Goal: Task Accomplishment & Management: Complete application form

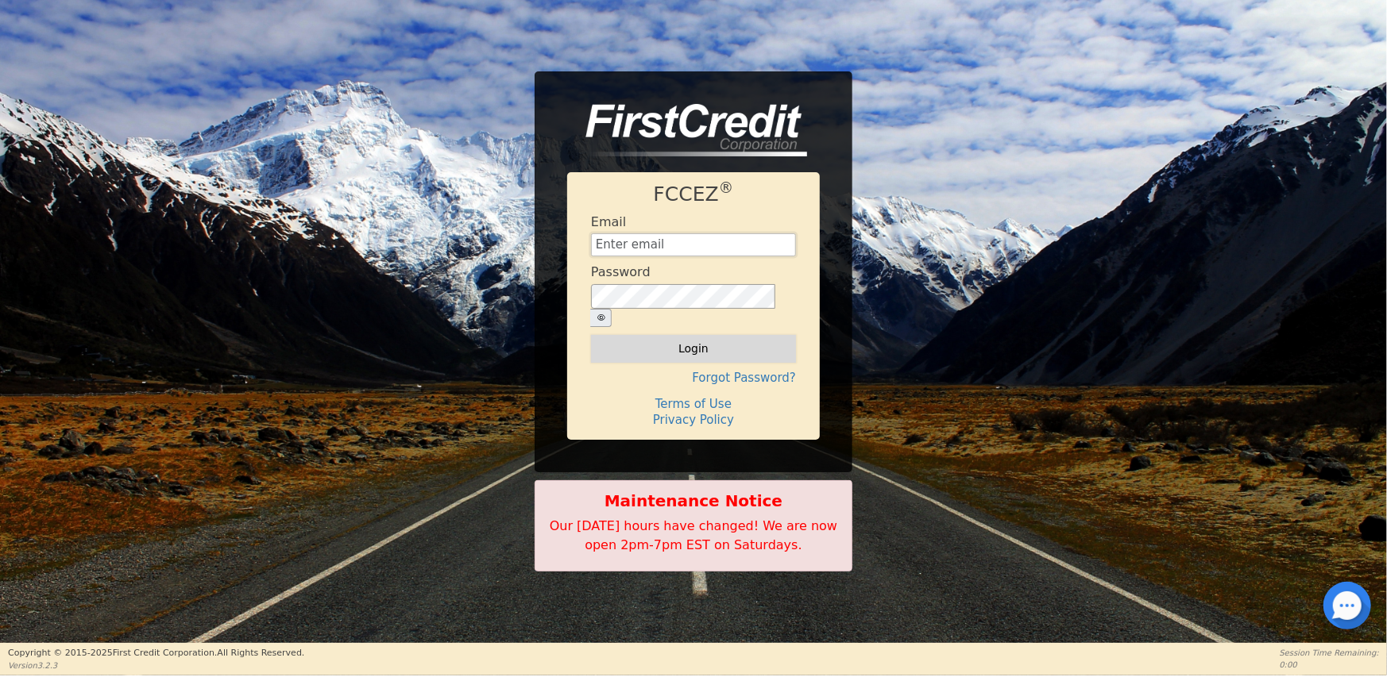
type input "[EMAIL_ADDRESS][DOMAIN_NAME]"
click at [688, 337] on button "Login" at bounding box center [693, 348] width 205 height 27
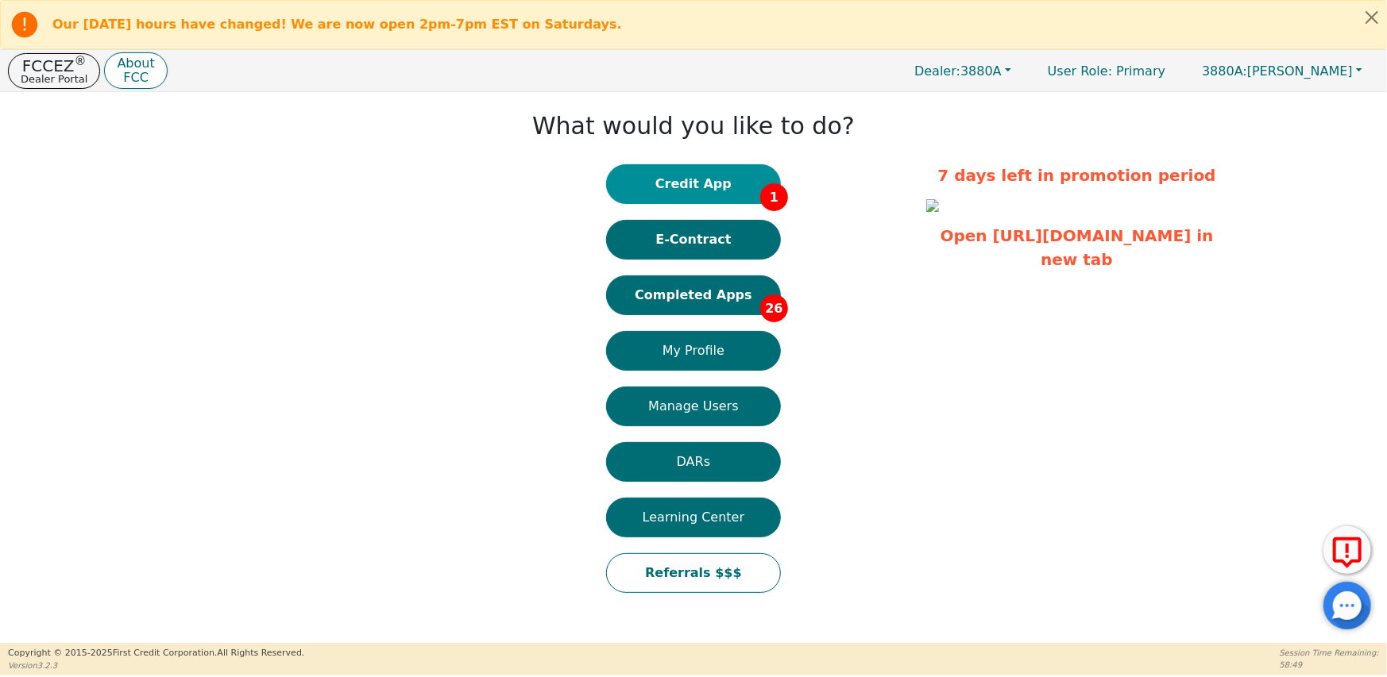
click at [743, 186] on button "Credit App 1" at bounding box center [693, 184] width 175 height 40
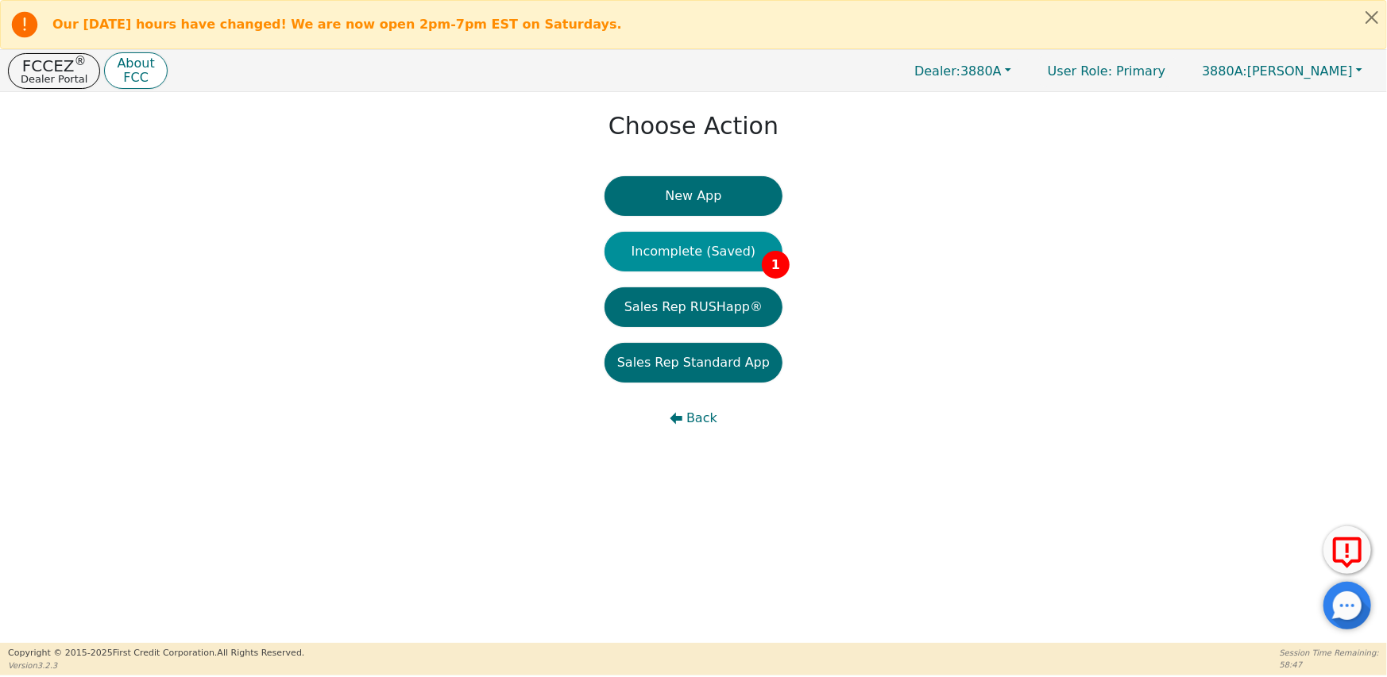
click at [743, 257] on button "Incomplete (Saved) 1" at bounding box center [693, 252] width 178 height 40
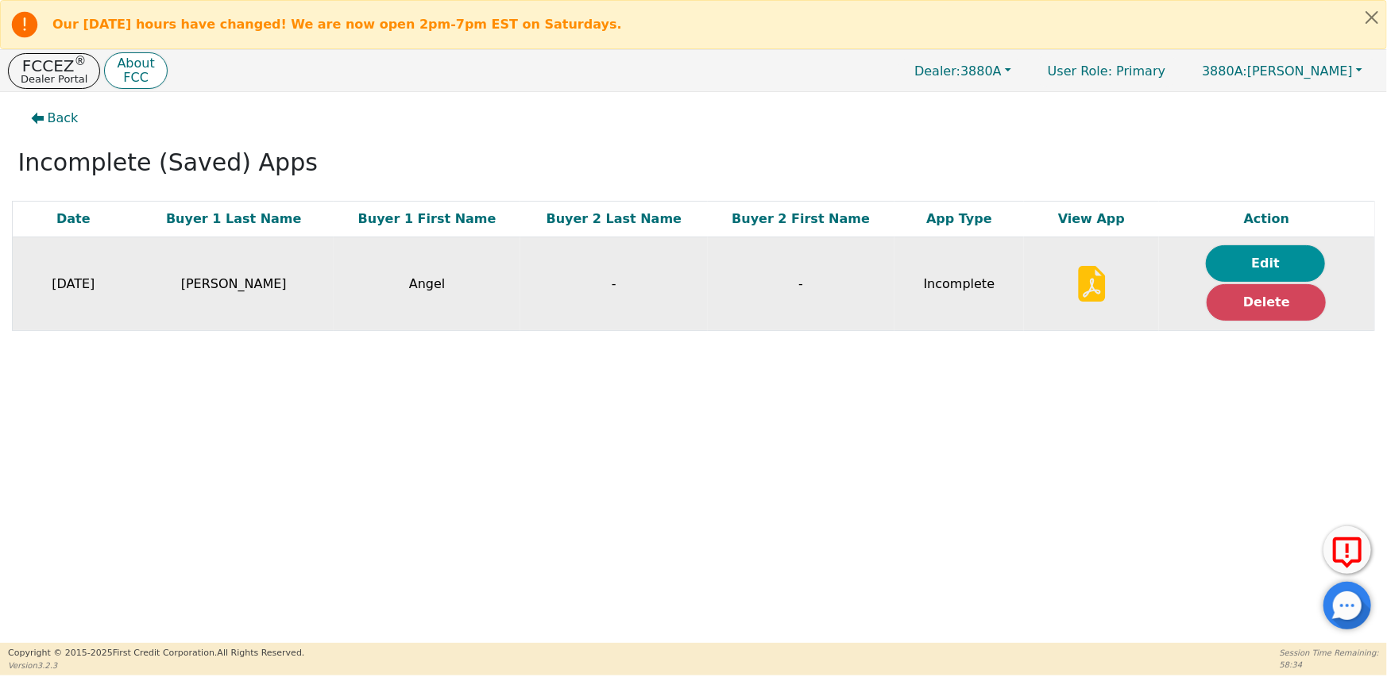
click at [1262, 257] on button "Edit" at bounding box center [1264, 263] width 119 height 37
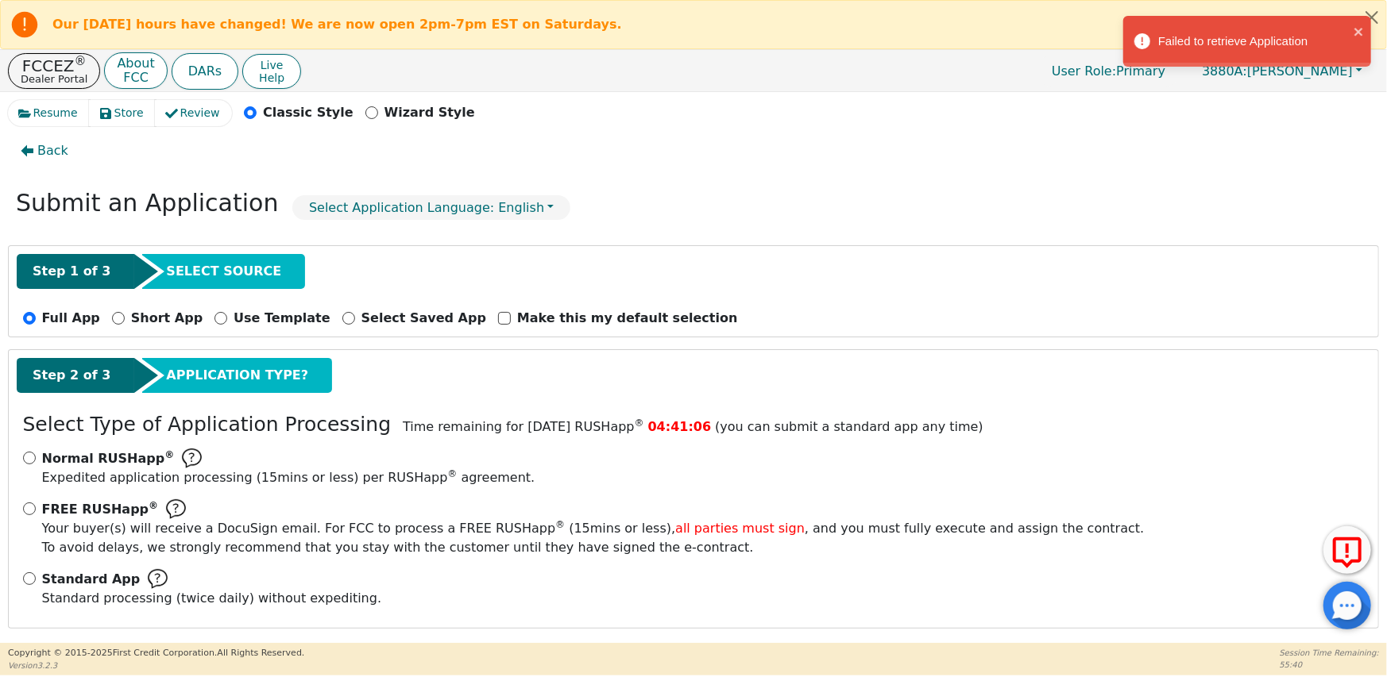
scroll to position [23, 0]
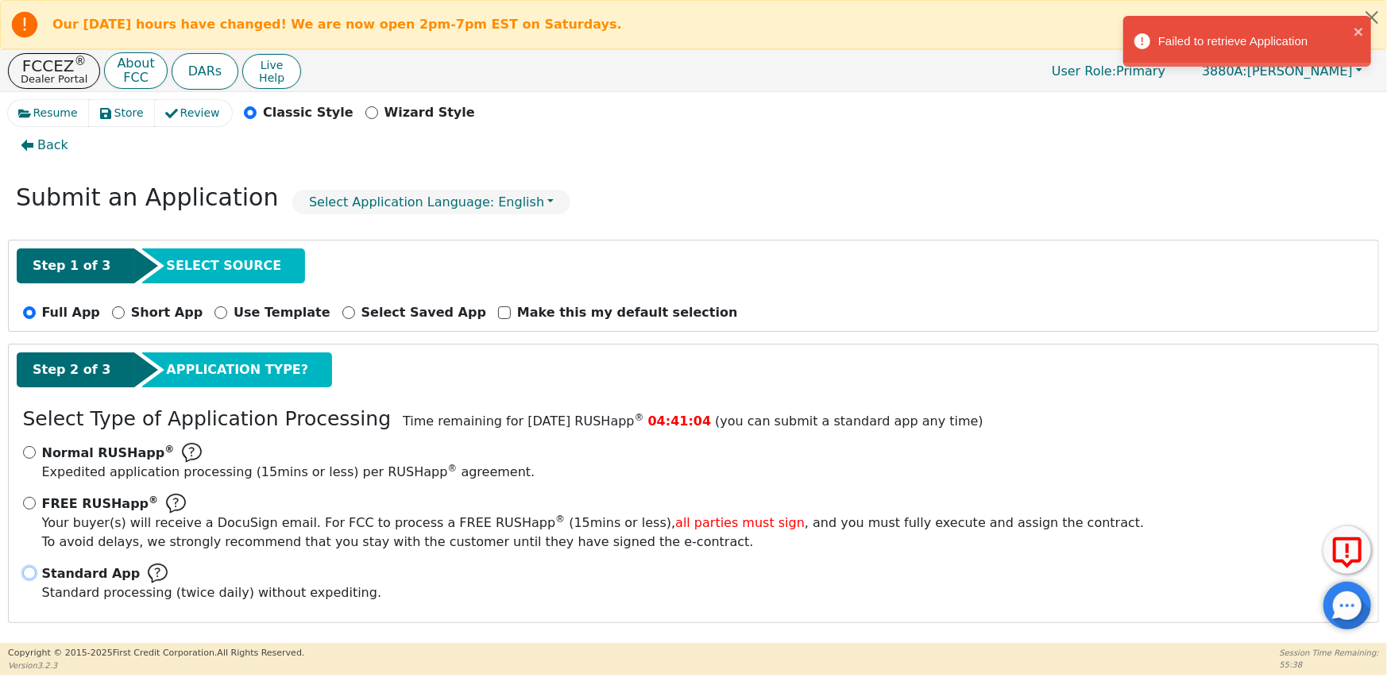
click at [24, 573] on input "Standard App Standard processing (twice daily) without expediting." at bounding box center [29, 573] width 13 height 13
radio input "true"
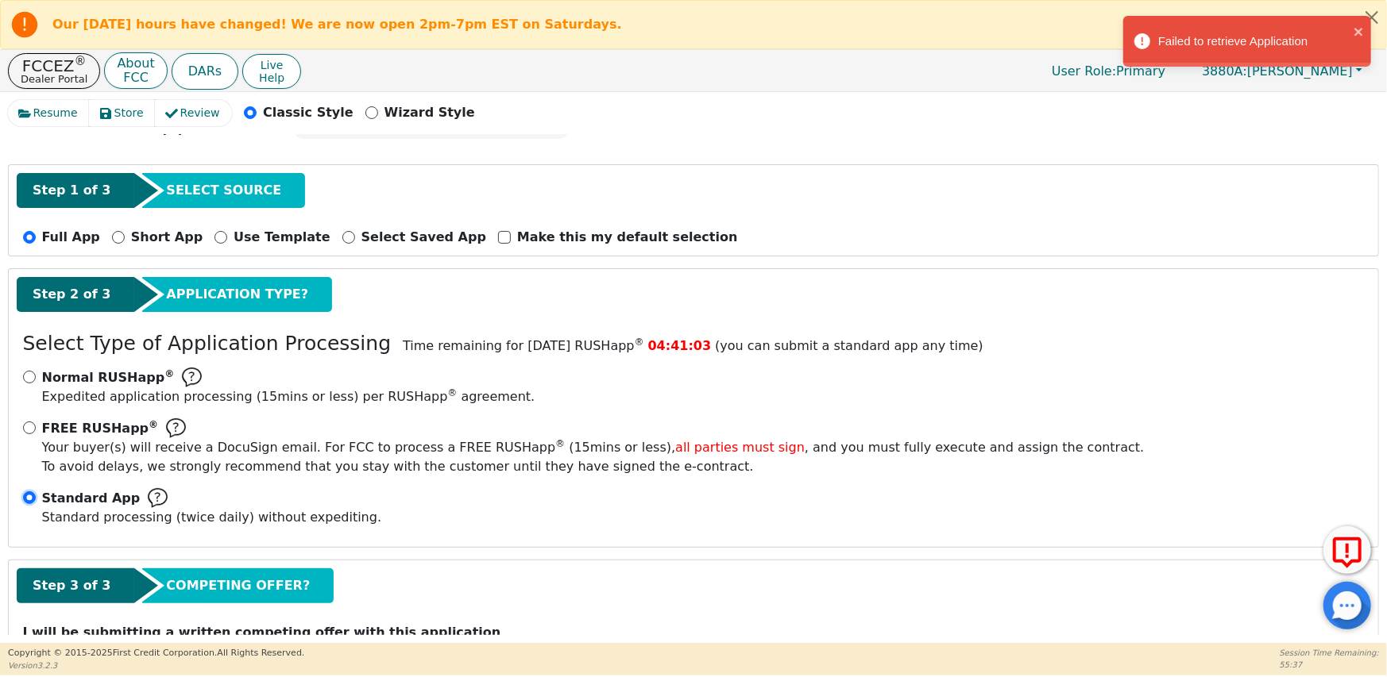
scroll to position [166, 0]
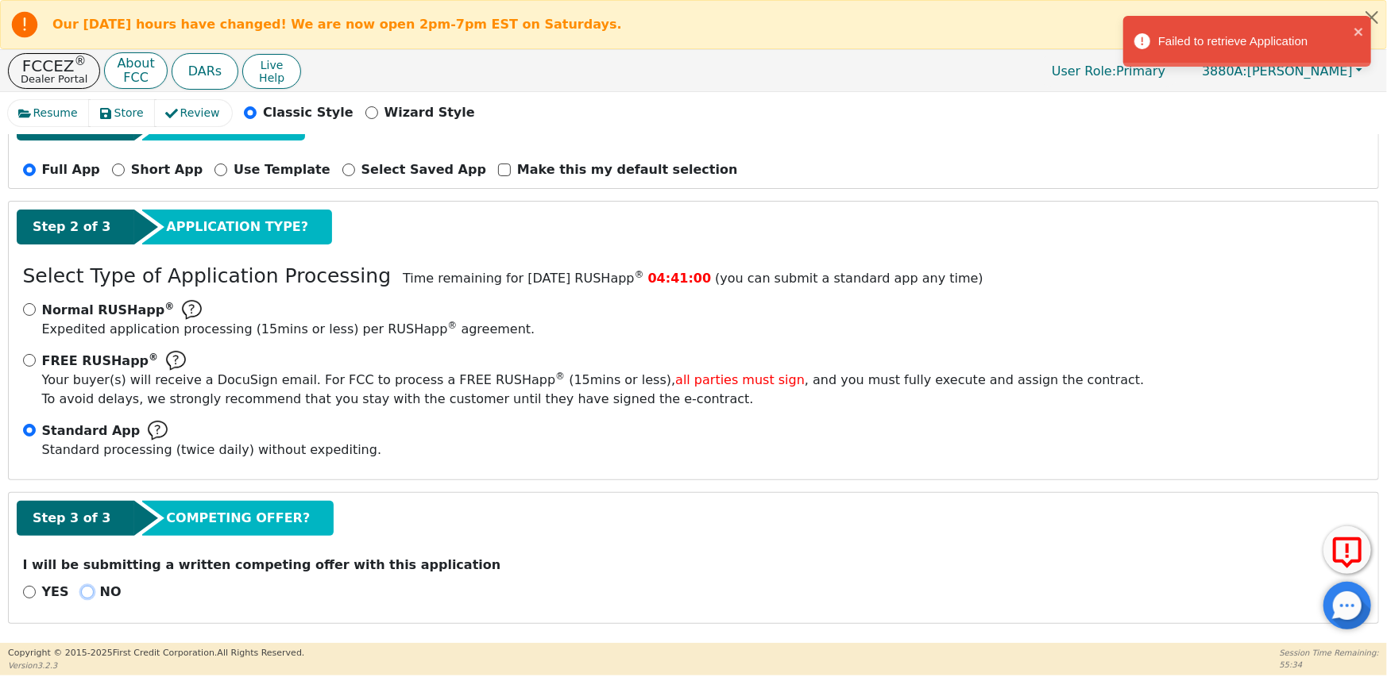
click at [81, 594] on input "NO" at bounding box center [87, 592] width 13 height 13
radio input "true"
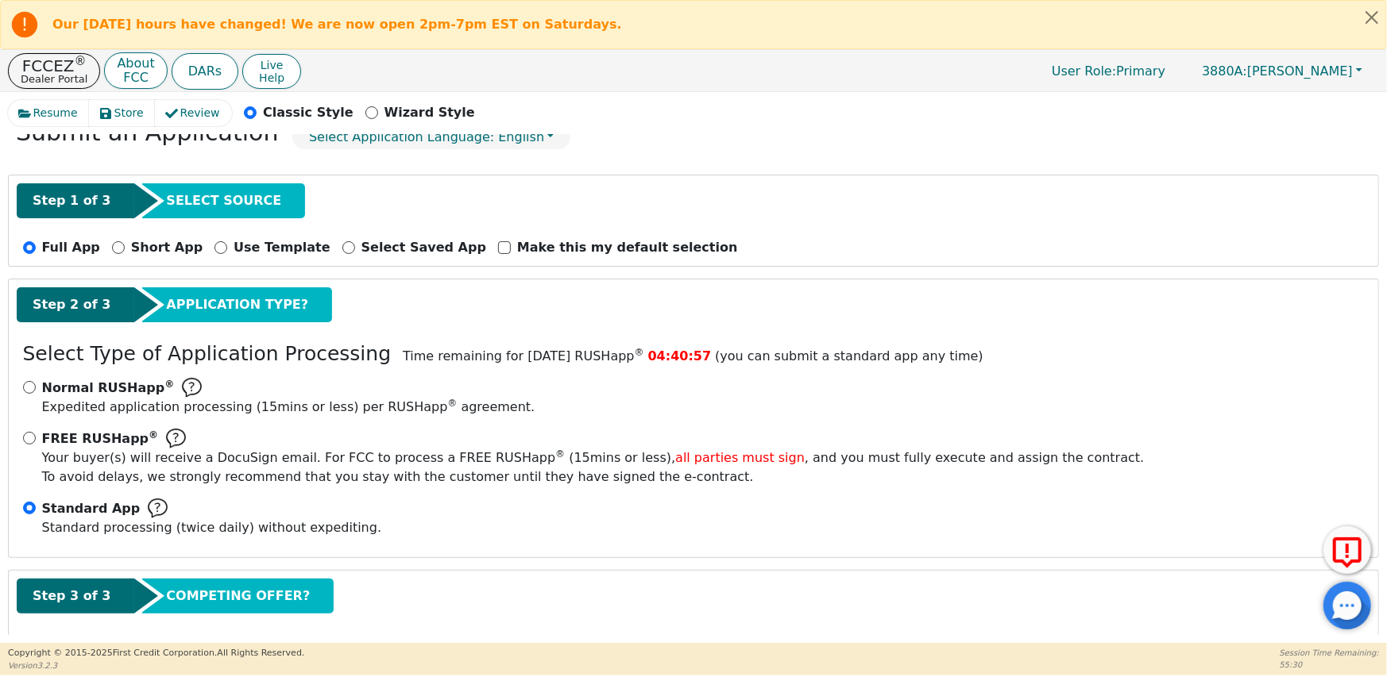
scroll to position [0, 0]
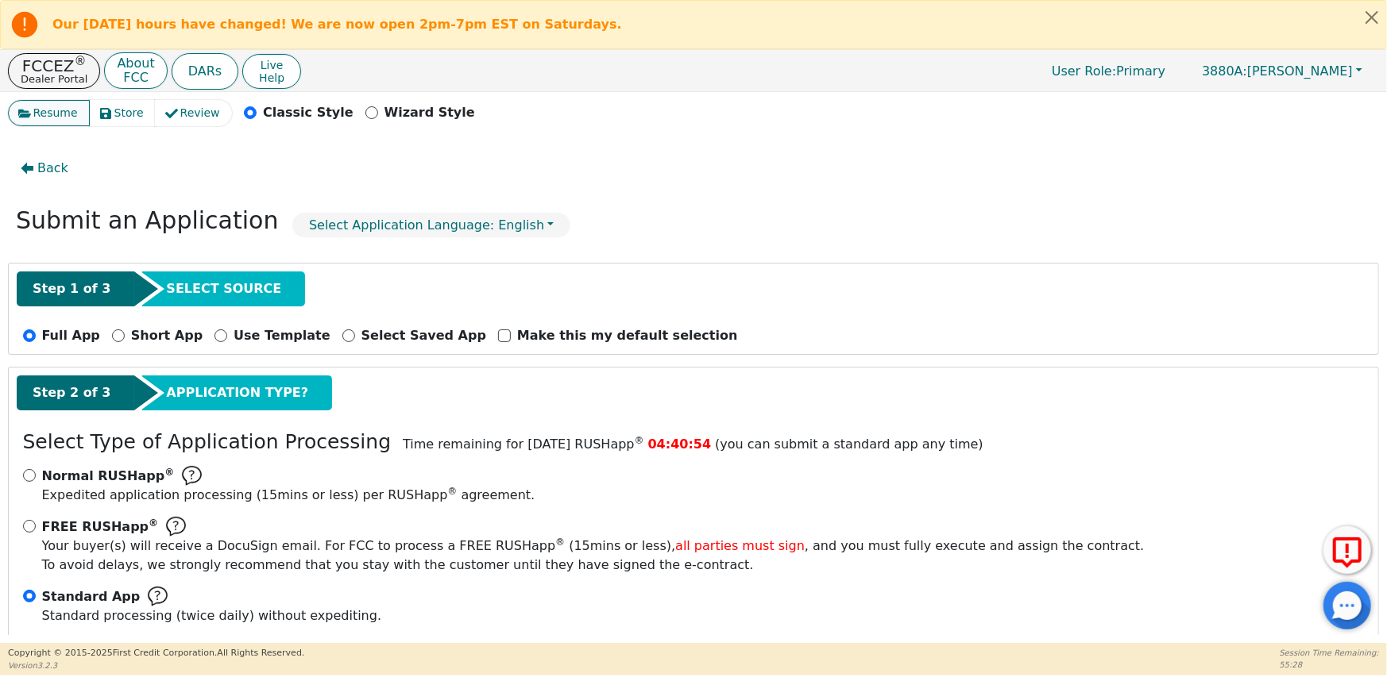
click at [50, 110] on span "Resume" at bounding box center [55, 113] width 44 height 17
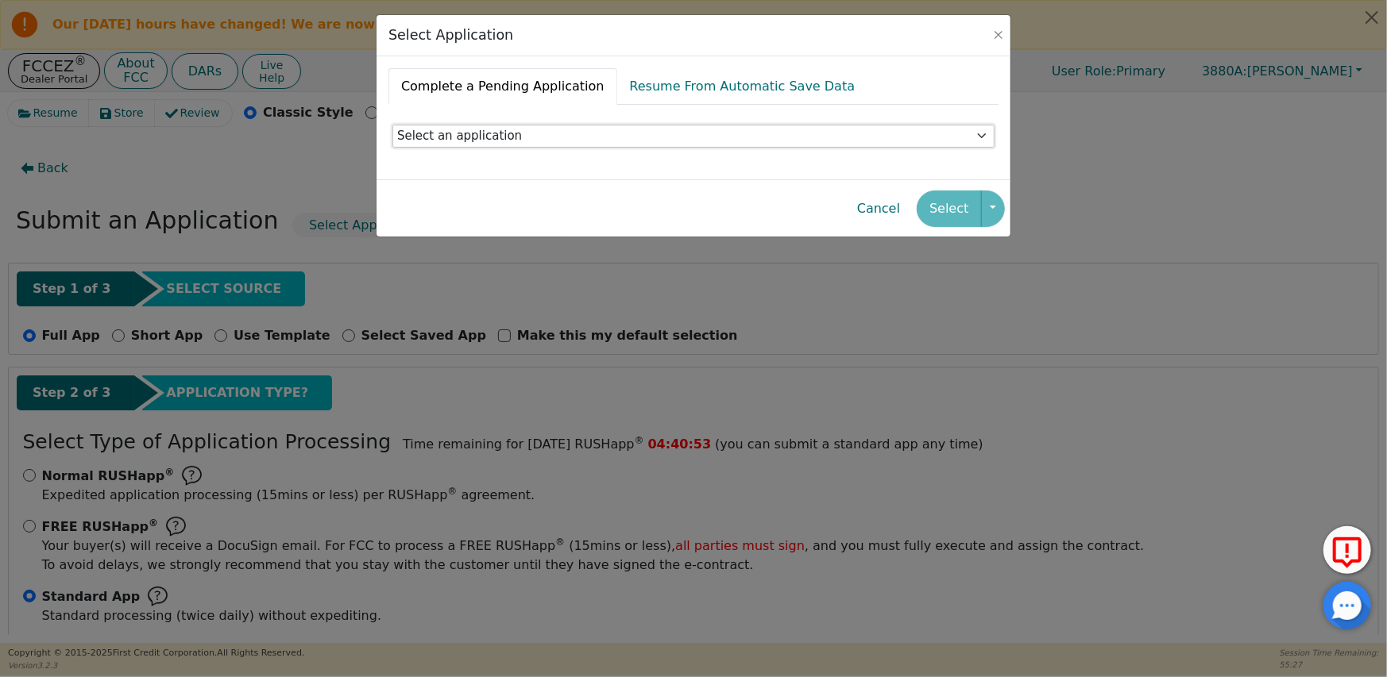
click at [537, 137] on select "Select an application" at bounding box center [693, 137] width 602 height 24
click at [655, 87] on link "Resume From Automatic Save Data" at bounding box center [742, 86] width 251 height 37
click at [527, 140] on select "Select an application [PERSON_NAME] [STREET_ADDRESS] - [DATE]T13:35:42-04:00" at bounding box center [693, 137] width 602 height 24
select select "1fc03e7a-6ffa-42e3-8726-379b89a5fd2f"
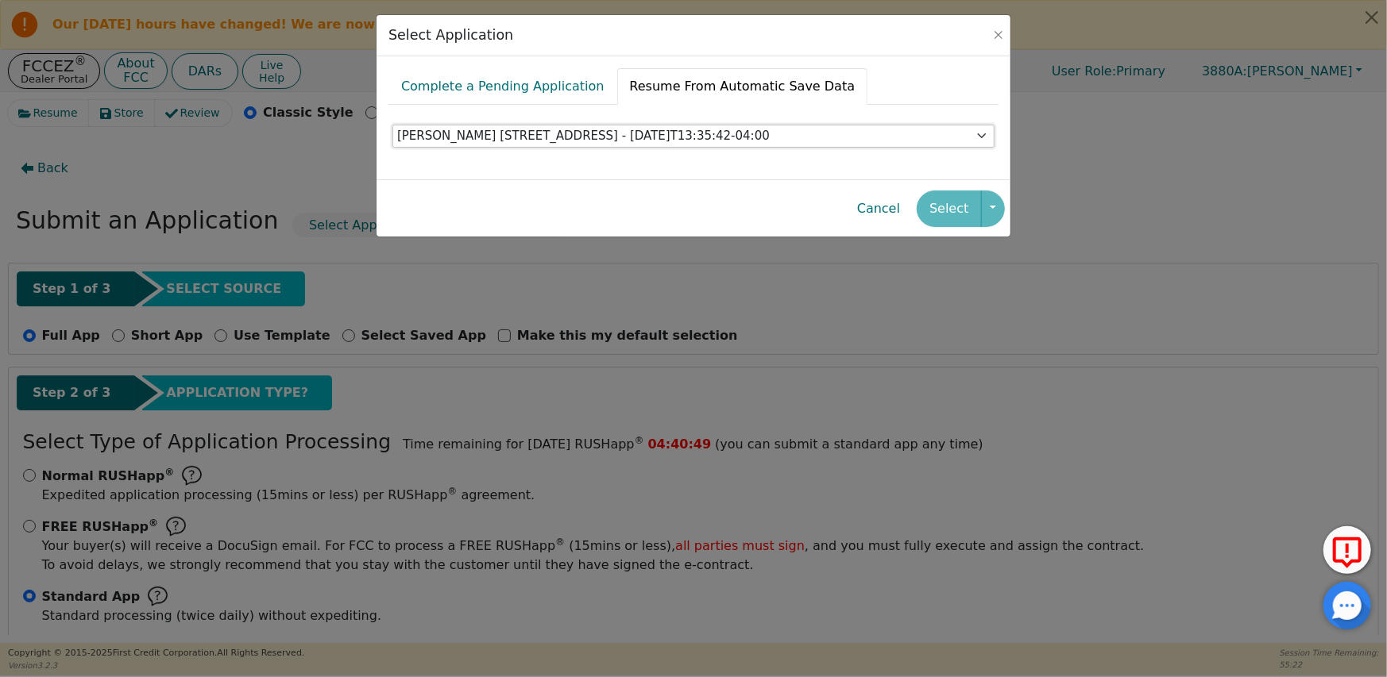
click at [392, 125] on select "Select an application [PERSON_NAME] [STREET_ADDRESS] - [DATE]T13:35:42-04:00" at bounding box center [693, 137] width 602 height 24
drag, startPoint x: 954, startPoint y: 212, endPoint x: 943, endPoint y: 217, distance: 11.4
click at [955, 212] on button "Select" at bounding box center [948, 209] width 64 height 37
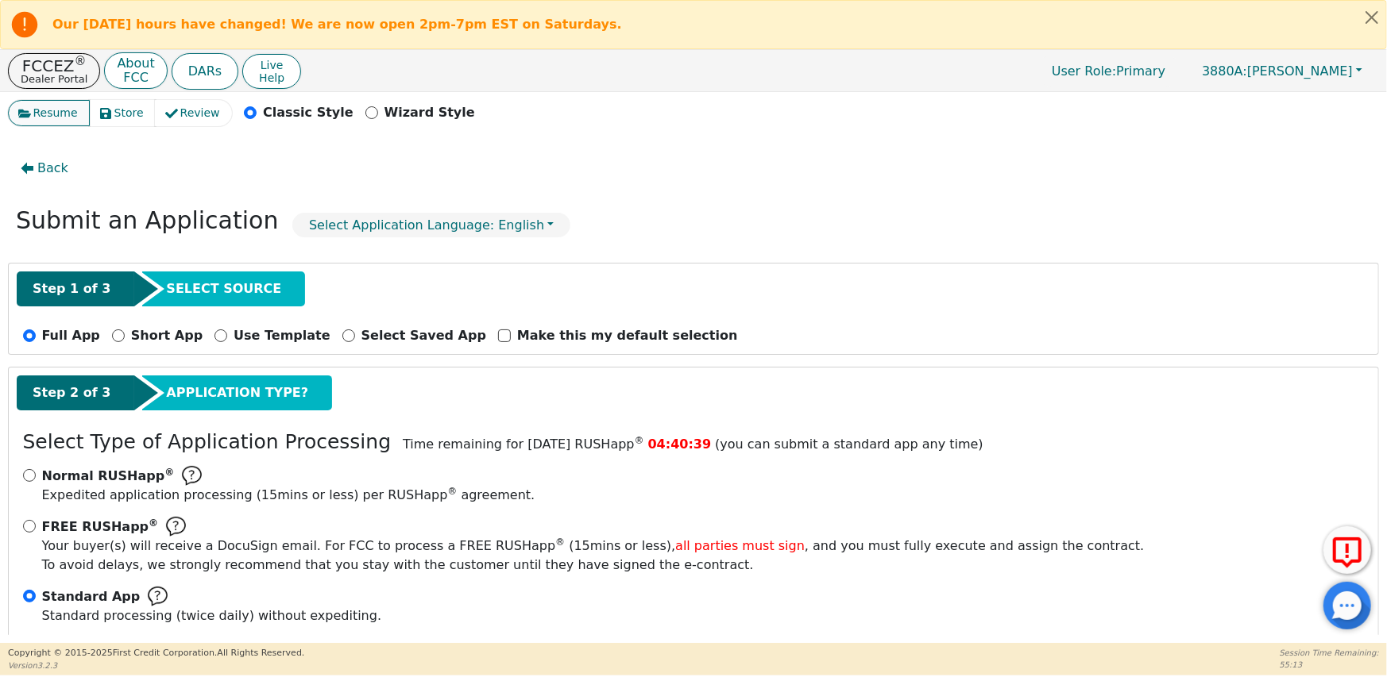
click at [36, 113] on span "Resume" at bounding box center [55, 113] width 44 height 17
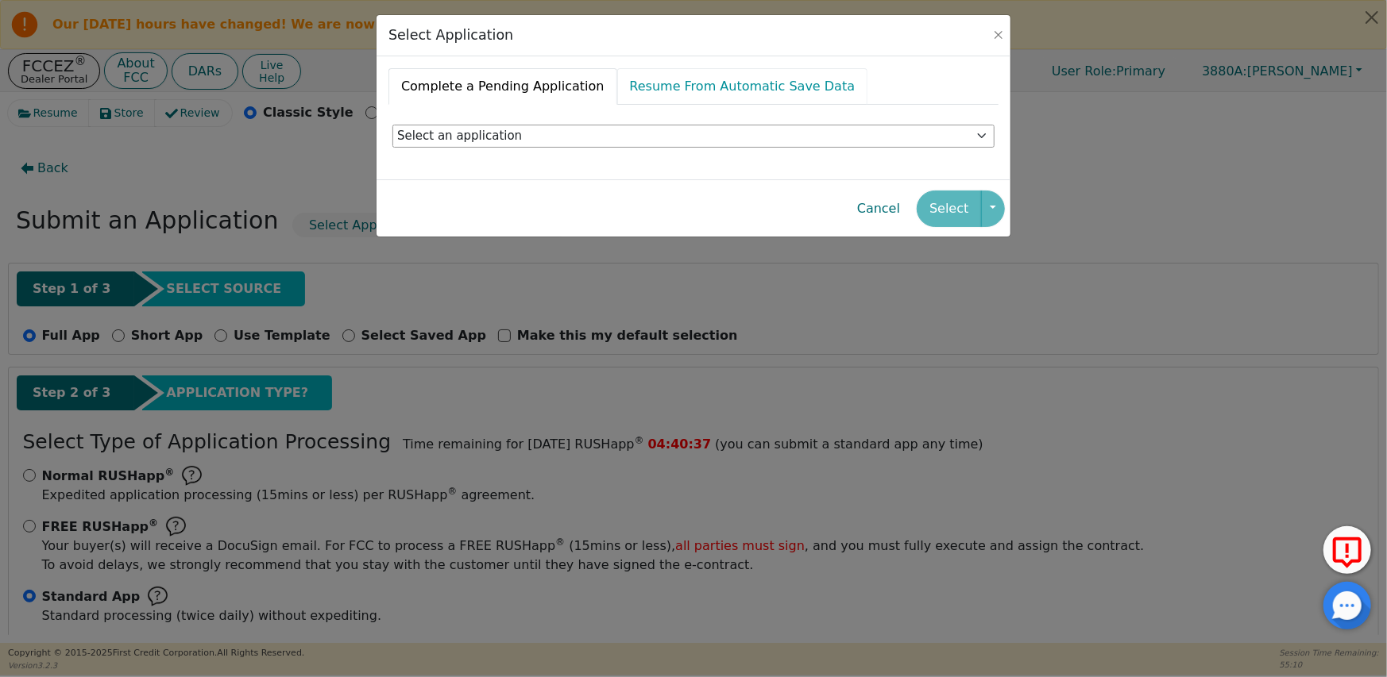
click at [641, 95] on link "Resume From Automatic Save Data" at bounding box center [742, 86] width 251 height 37
click at [512, 140] on select "Select an application [PERSON_NAME] [STREET_ADDRESS] - [DATE]T13:35:42-04:00" at bounding box center [693, 137] width 602 height 24
select select "1fc03e7a-6ffa-42e3-8726-379b89a5fd2f"
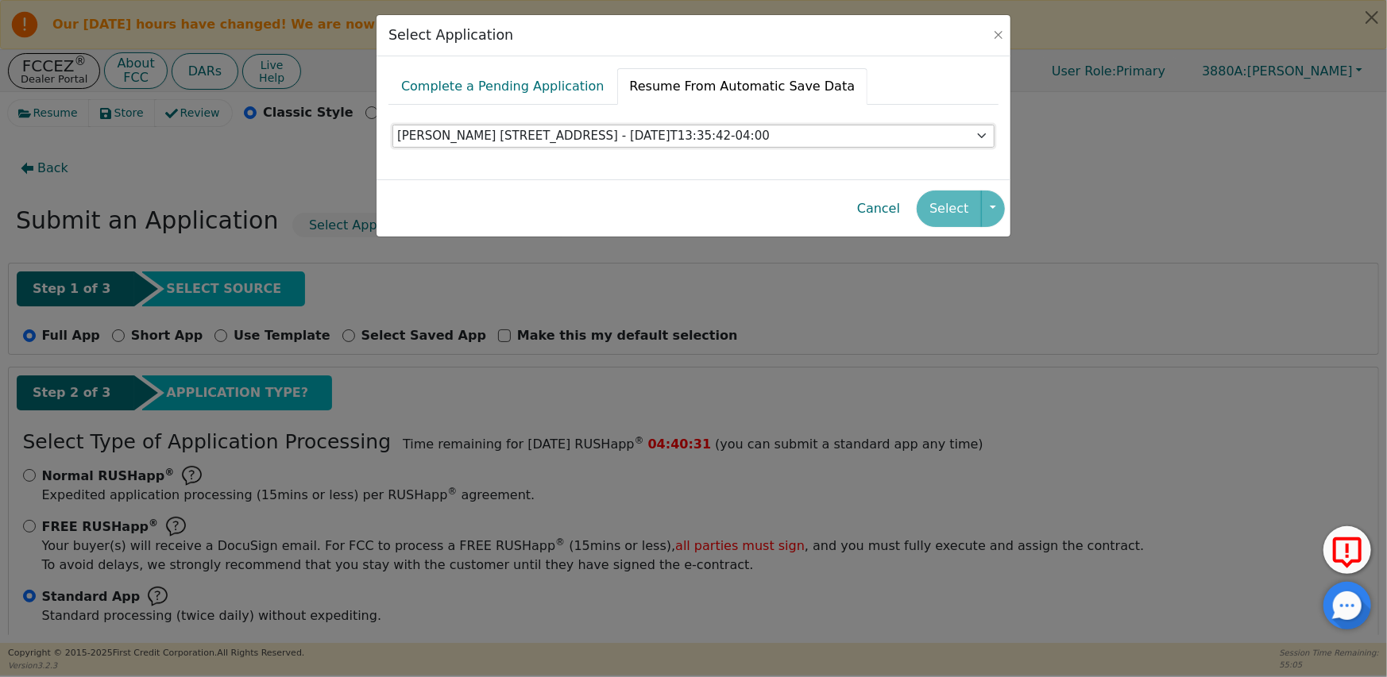
click at [392, 125] on select "Select an application [PERSON_NAME] [STREET_ADDRESS] - [DATE]T13:35:42-04:00" at bounding box center [693, 137] width 602 height 24
click at [951, 206] on button "Select" at bounding box center [948, 209] width 64 height 37
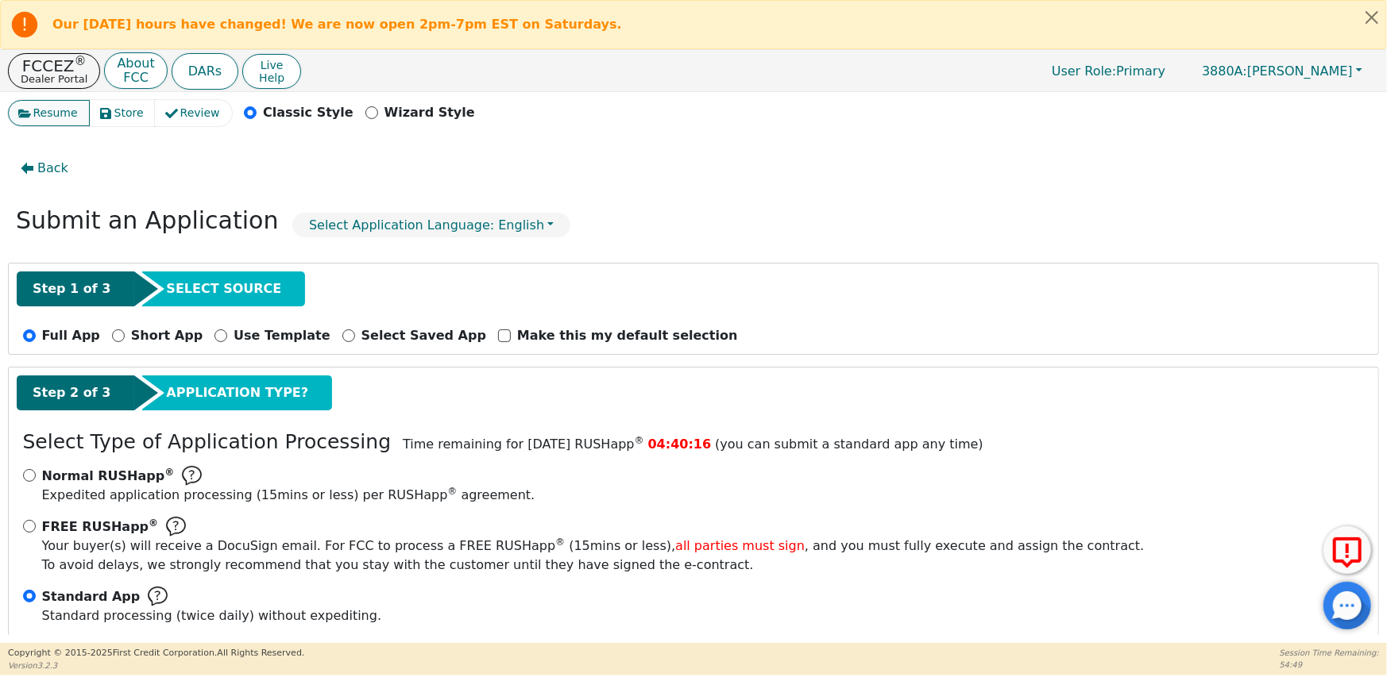
click at [35, 113] on span "Resume" at bounding box center [55, 113] width 44 height 17
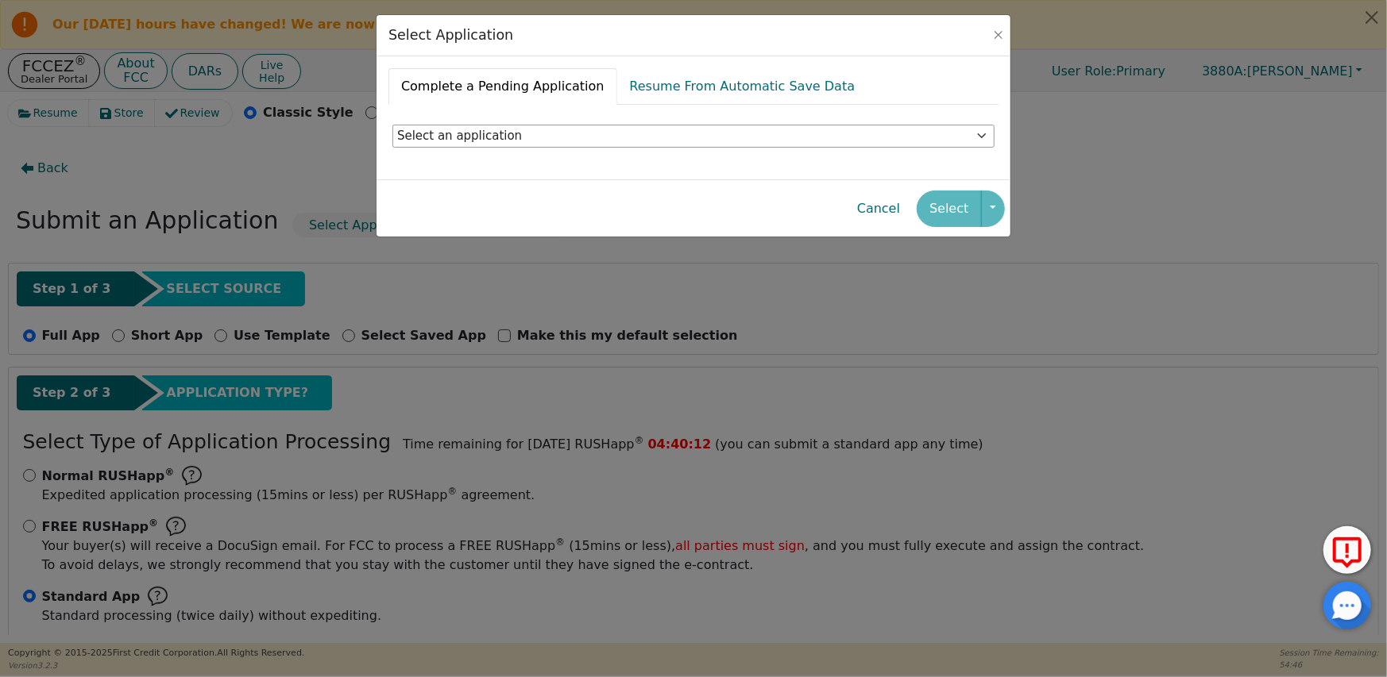
click at [526, 88] on link "Complete a Pending Application" at bounding box center [502, 86] width 229 height 37
click at [488, 137] on select "Select an application" at bounding box center [693, 137] width 602 height 24
click at [594, 131] on select "Select an application" at bounding box center [693, 137] width 602 height 24
click at [982, 138] on select "Select an application" at bounding box center [693, 137] width 602 height 24
click at [504, 145] on select "Select an application" at bounding box center [693, 137] width 602 height 24
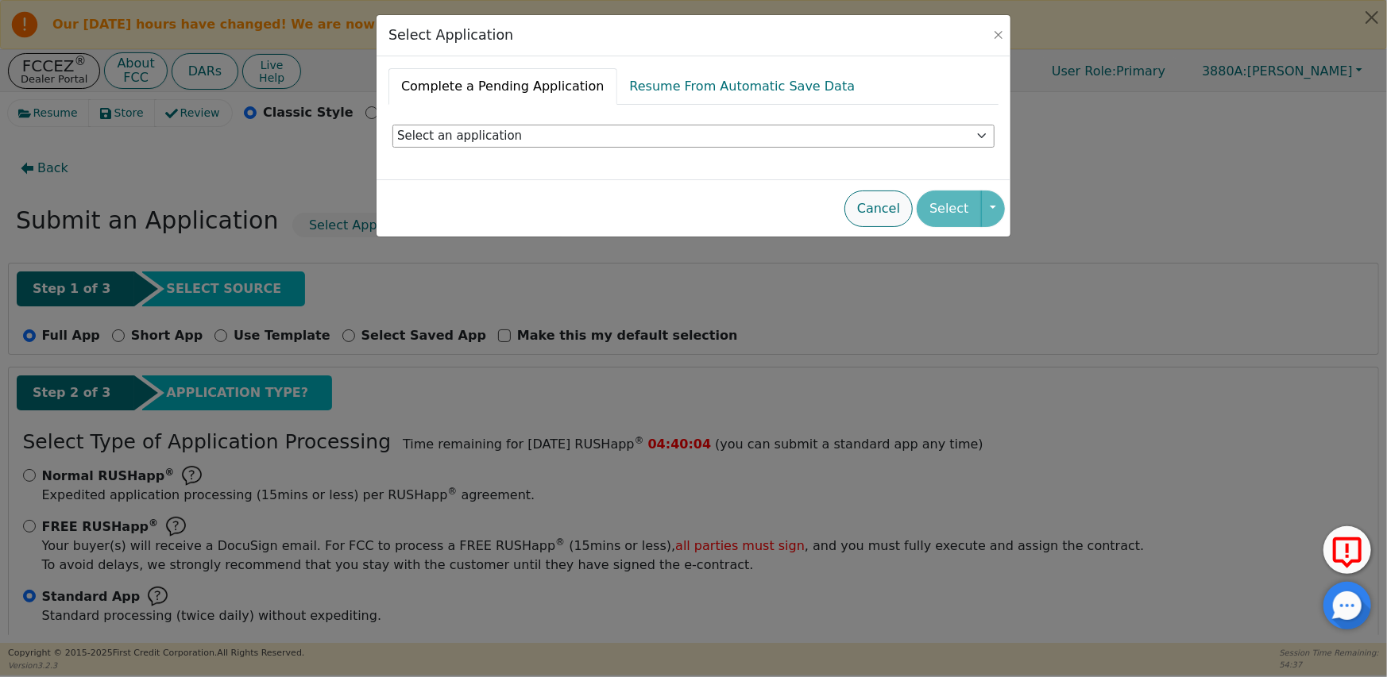
click at [885, 214] on button "Cancel" at bounding box center [878, 209] width 68 height 37
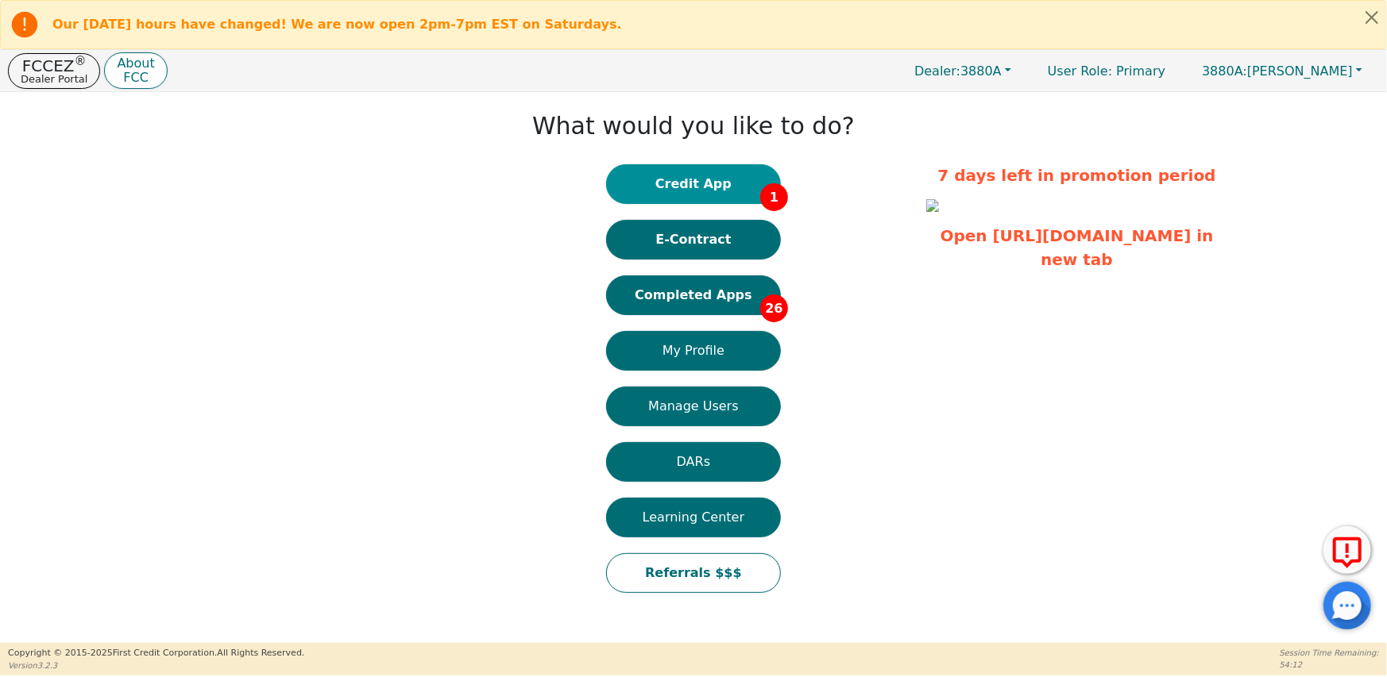
click at [714, 185] on button "Credit App 1" at bounding box center [693, 184] width 175 height 40
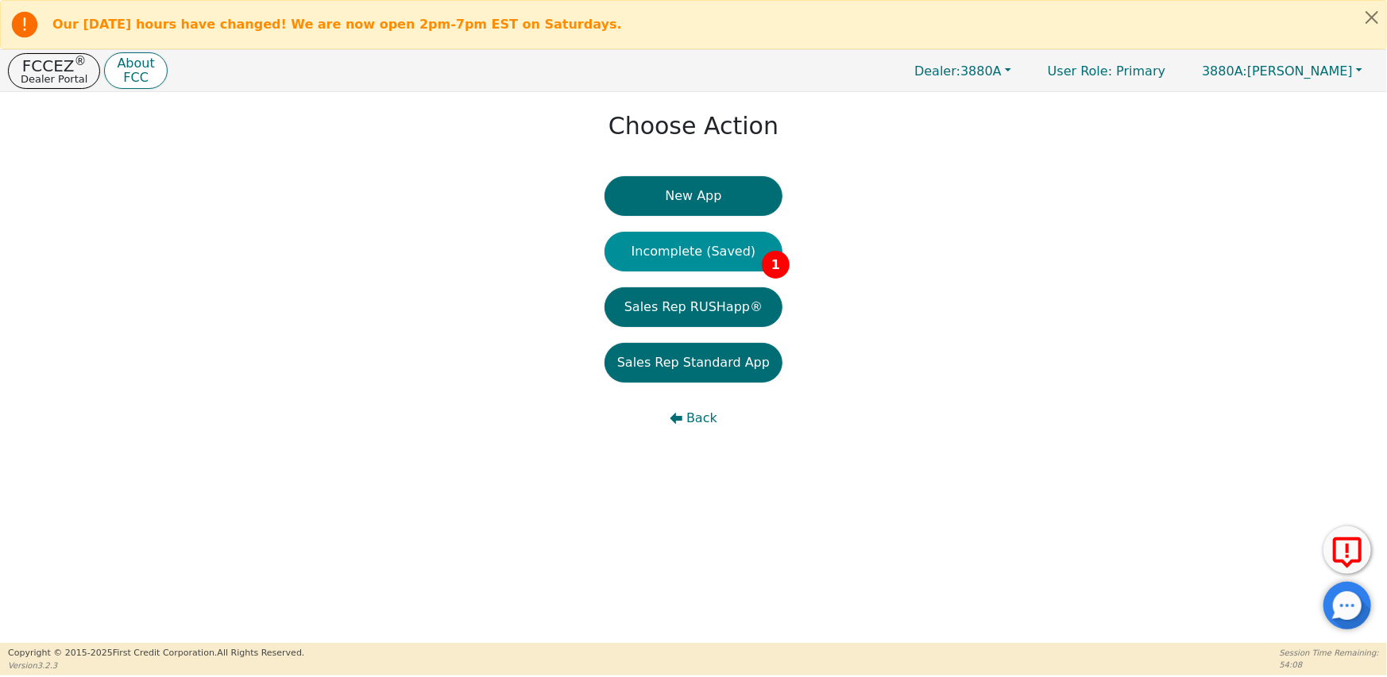
click at [707, 252] on button "Incomplete (Saved) 1" at bounding box center [693, 252] width 178 height 40
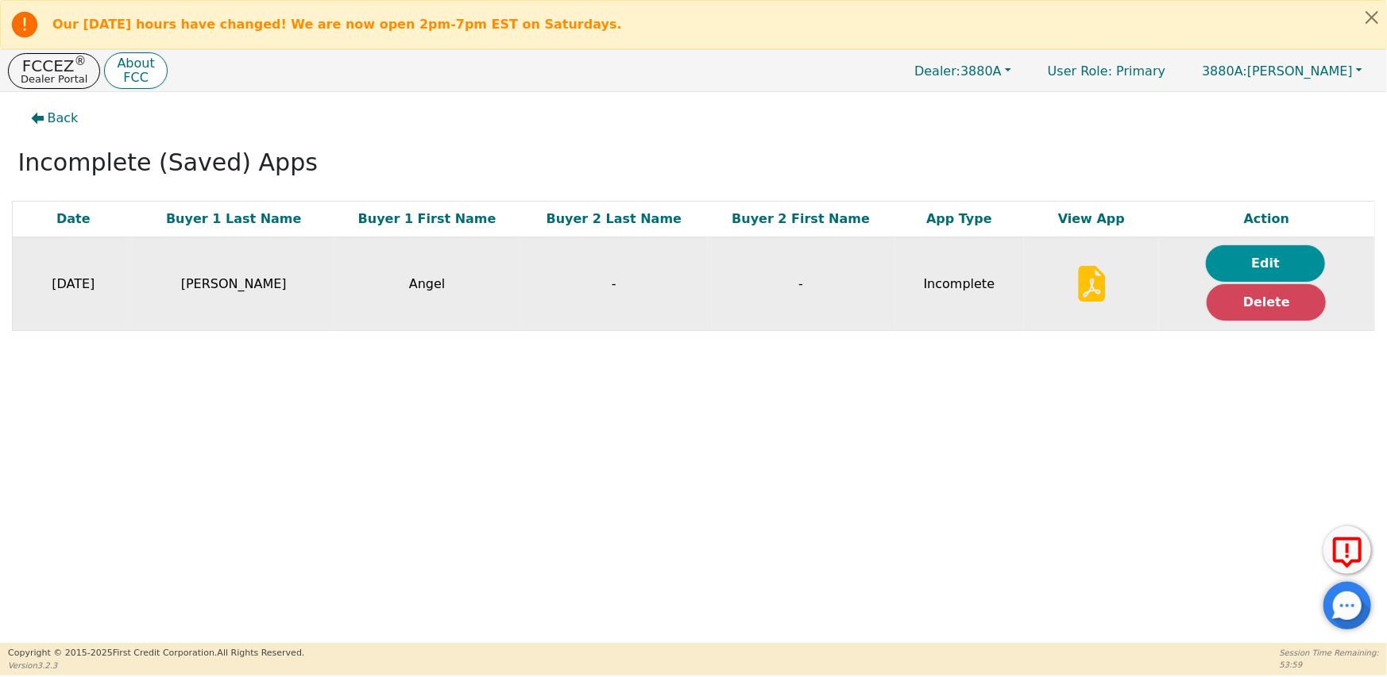
click at [1245, 260] on button "Edit" at bounding box center [1264, 263] width 119 height 37
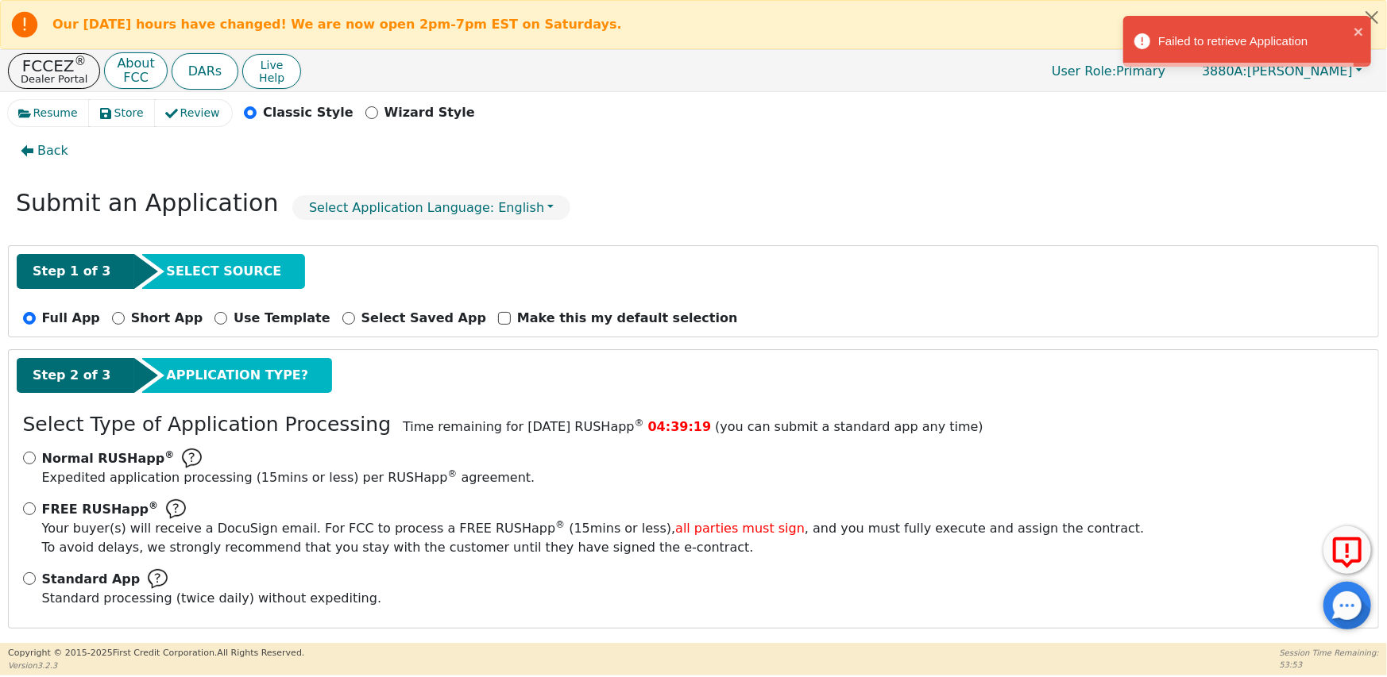
scroll to position [23, 0]
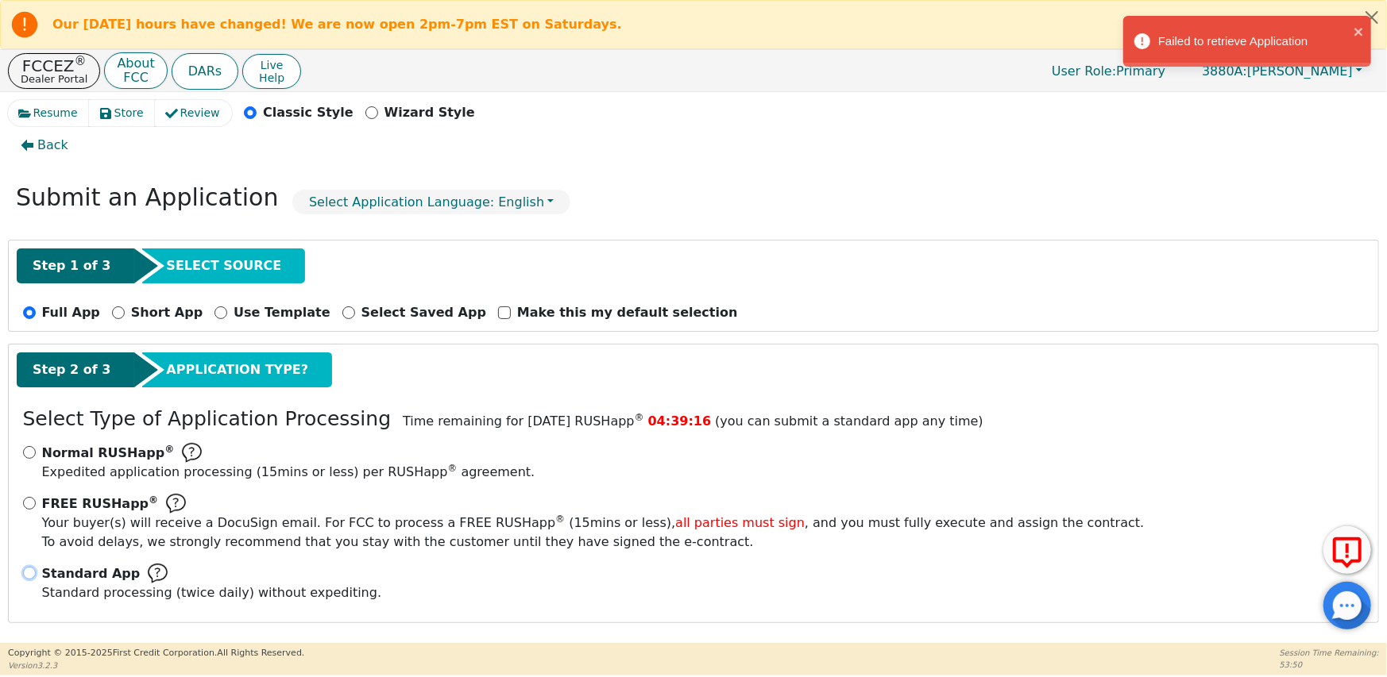
click at [26, 569] on input "Standard App Standard processing (twice daily) without expediting." at bounding box center [29, 573] width 13 height 13
radio input "true"
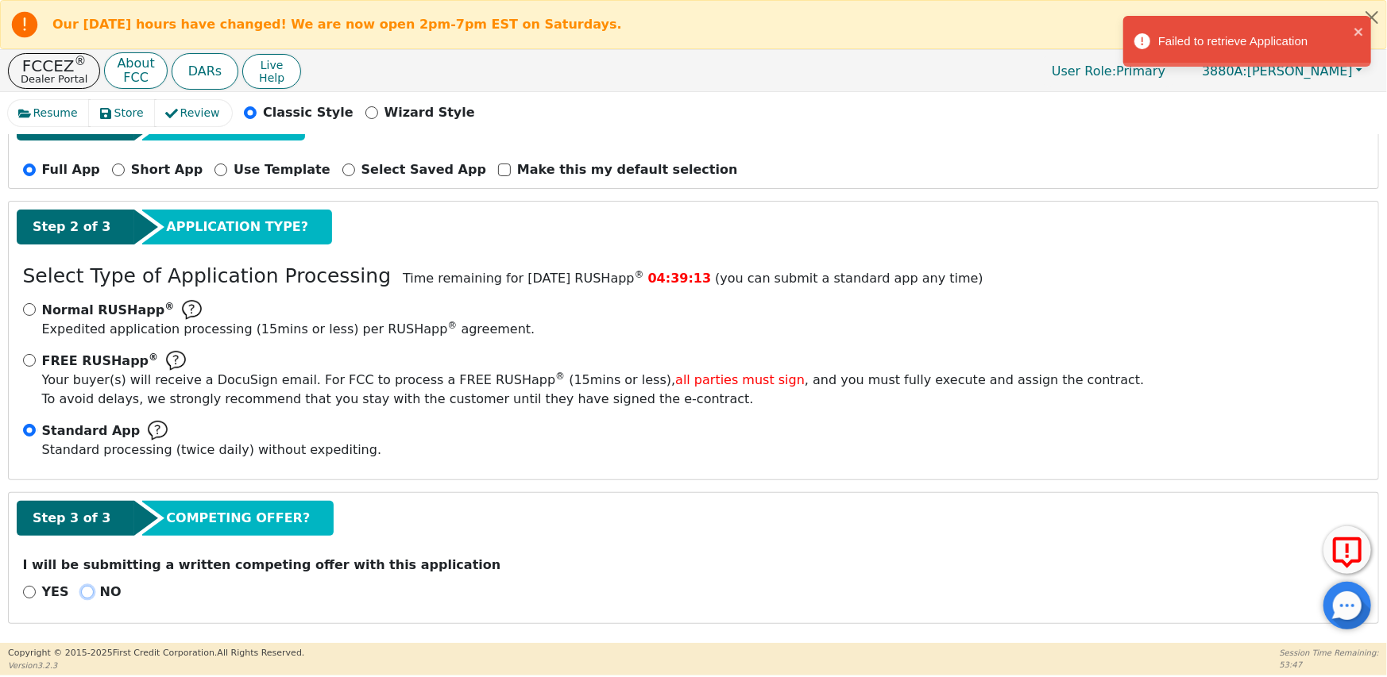
click at [81, 588] on input "NO" at bounding box center [87, 592] width 13 height 13
radio input "true"
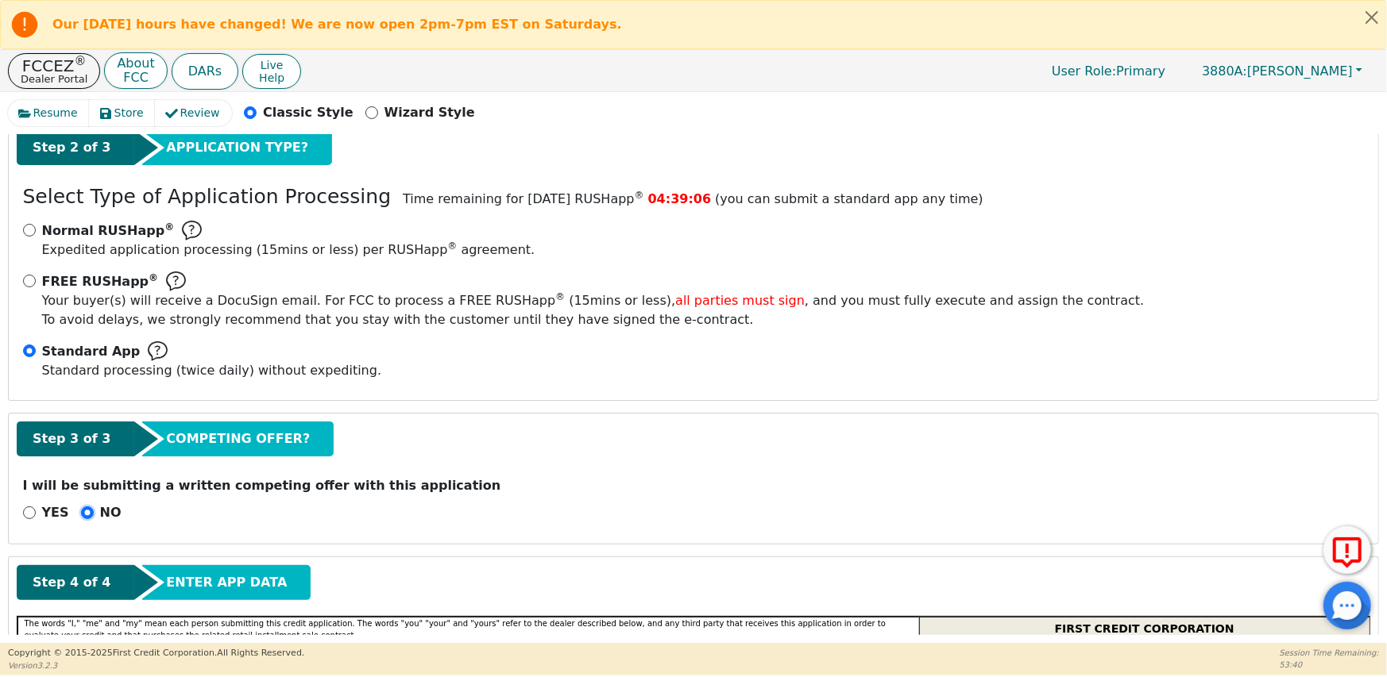
scroll to position [0, 0]
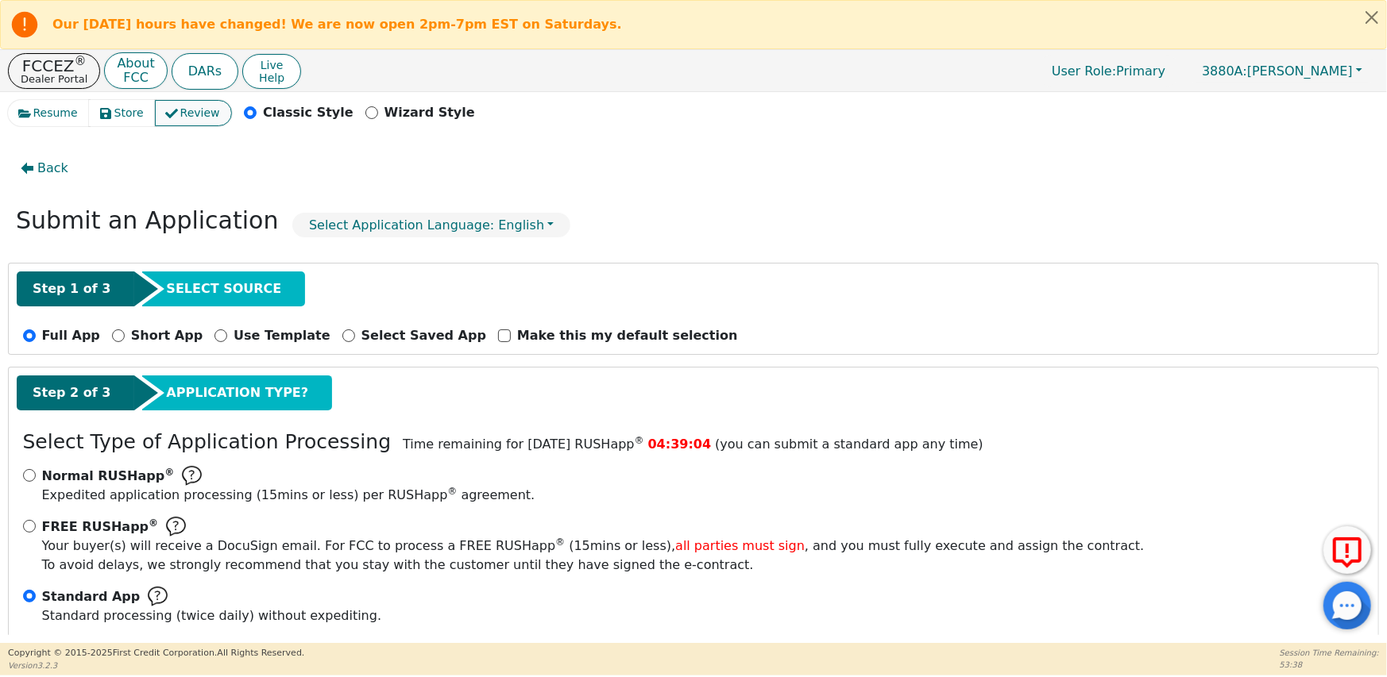
click at [180, 116] on span "Review" at bounding box center [200, 113] width 40 height 17
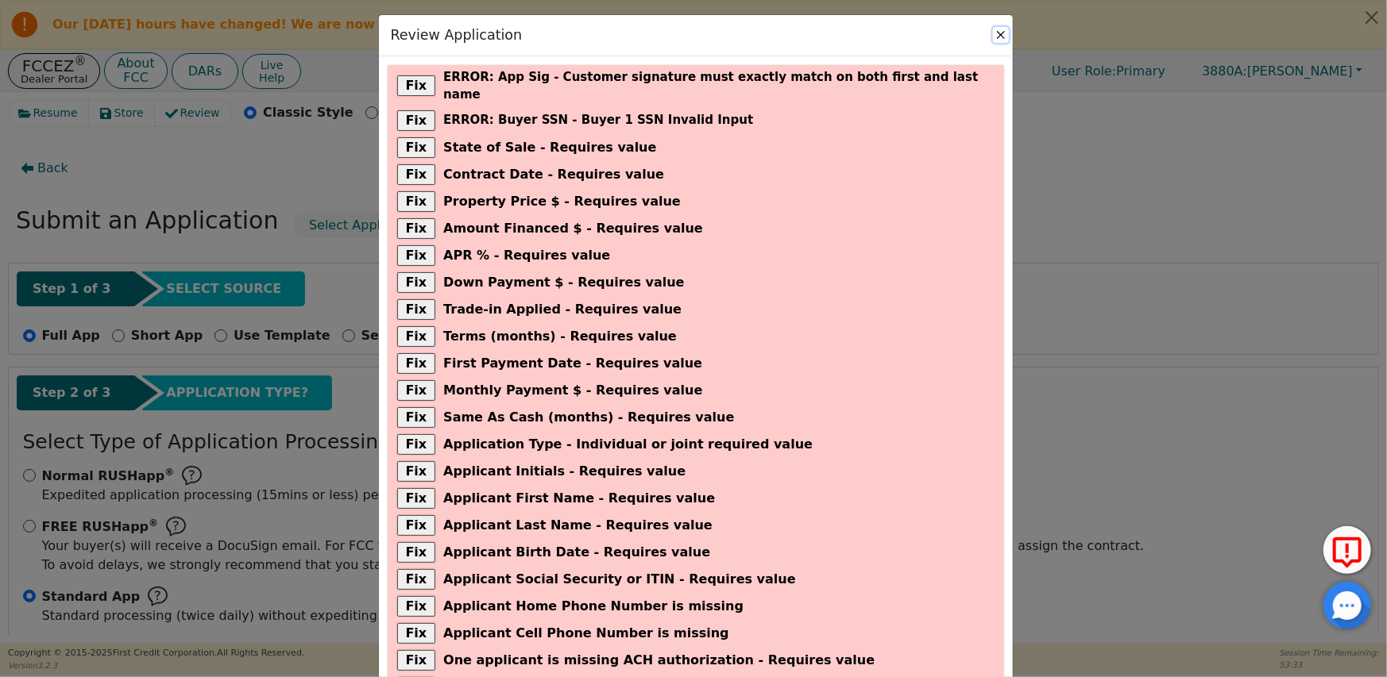
click at [997, 41] on button "Close" at bounding box center [1001, 35] width 16 height 16
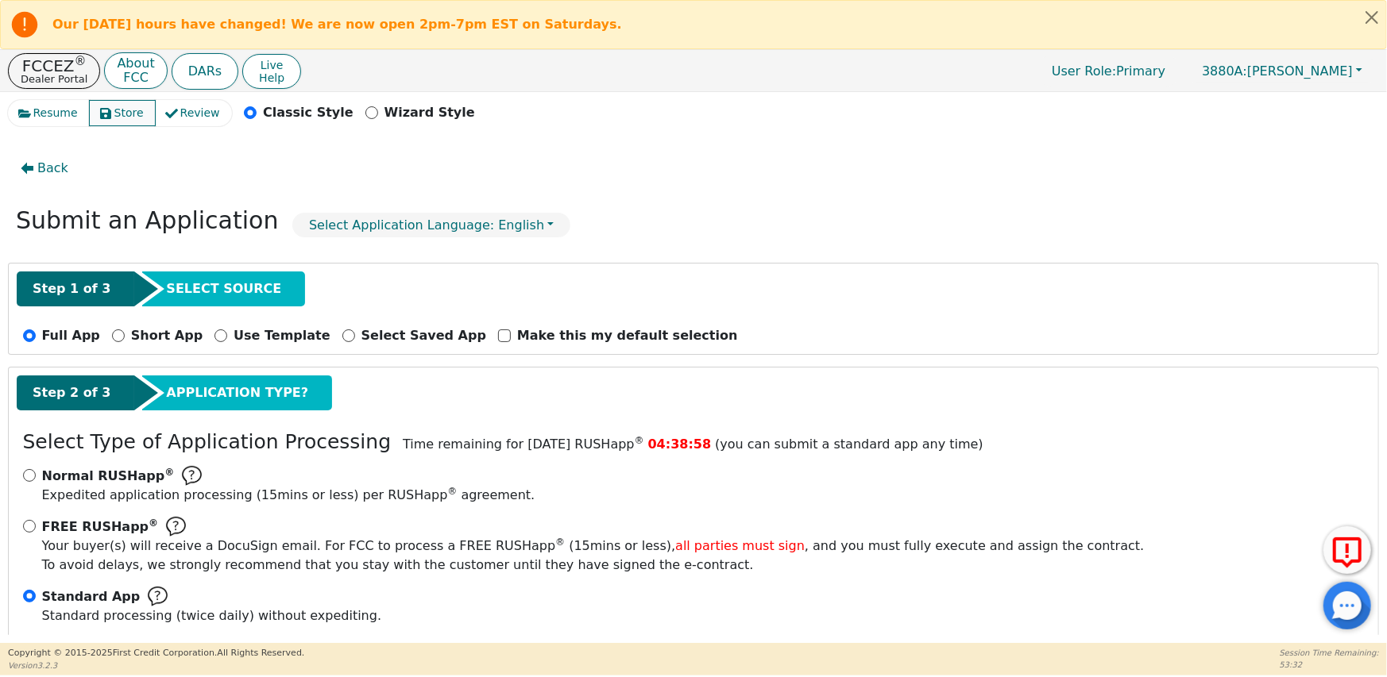
click at [117, 115] on span "Store" at bounding box center [128, 113] width 29 height 17
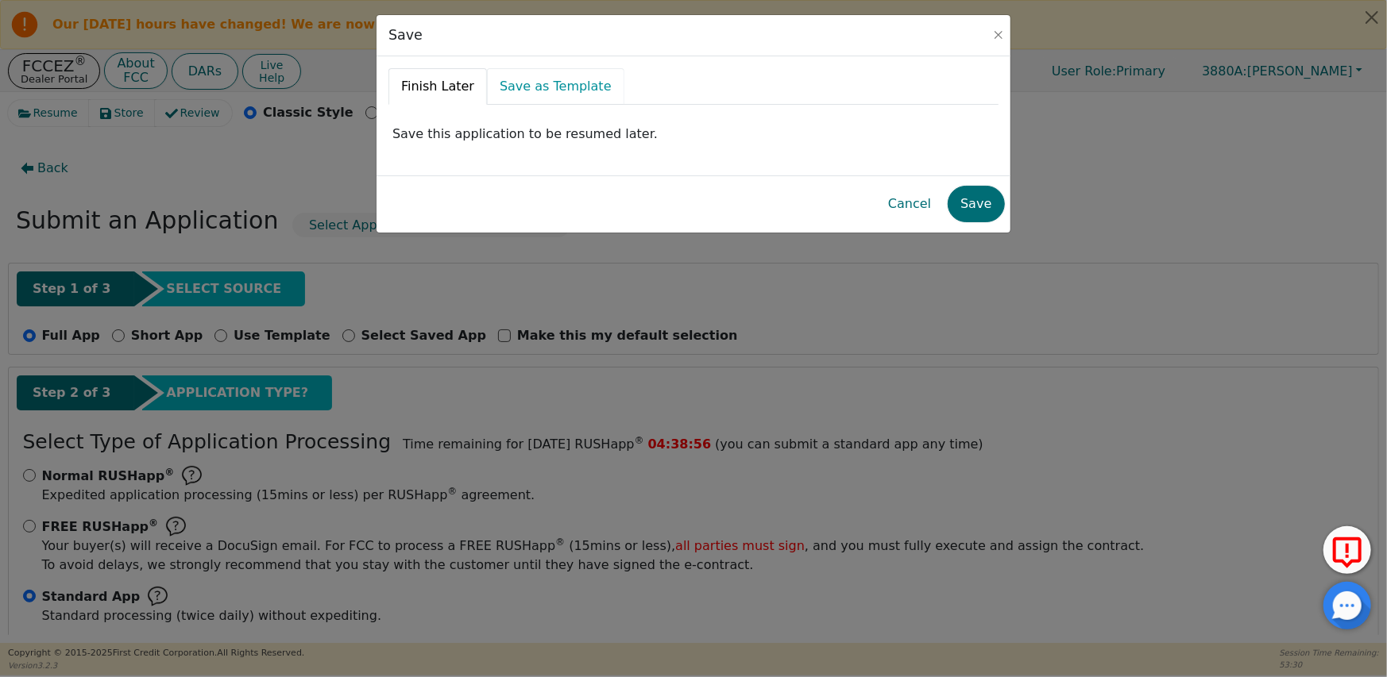
click at [540, 90] on link "Save as Template" at bounding box center [555, 86] width 137 height 37
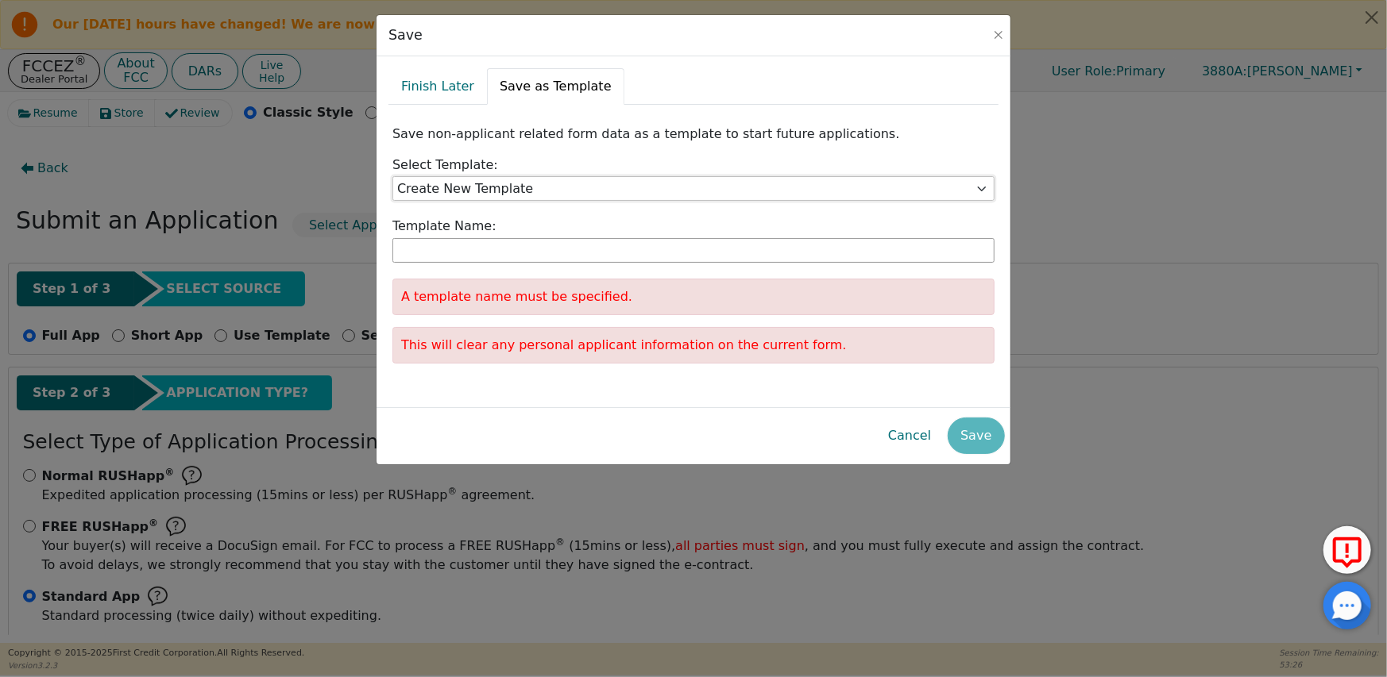
click at [714, 185] on select "Create New Template Justice Martin Sampson rollins Hannah Dixon Gaffney Stewart…" at bounding box center [693, 188] width 602 height 25
select select "b6e68cb3-3857-44aa-ae3d-139c6fdfe6a7"
click at [392, 176] on select "Create New Template Justice Martin Sampson rollins Hannah Dixon Gaffney Stewart…" at bounding box center [693, 188] width 602 height 25
type input "Angel Giddens"
click at [1000, 39] on button "Close" at bounding box center [998, 35] width 16 height 16
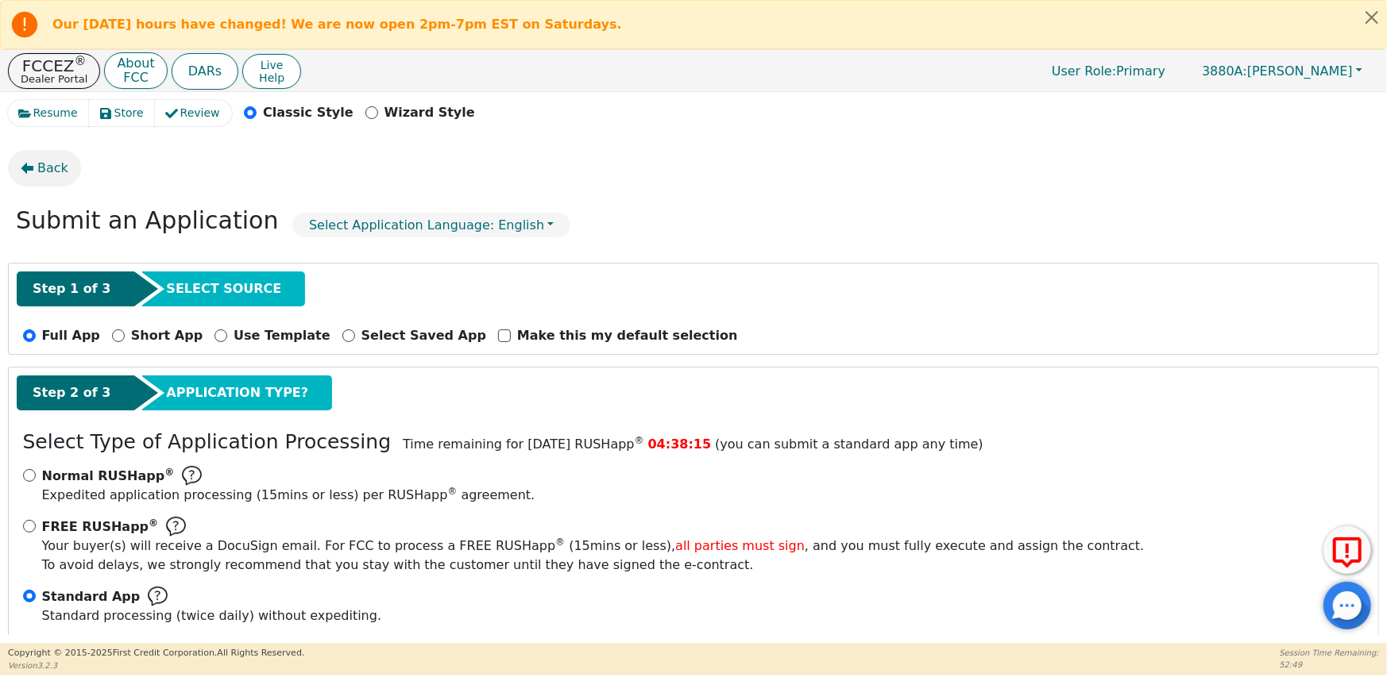
click at [52, 168] on span "Back" at bounding box center [52, 168] width 31 height 19
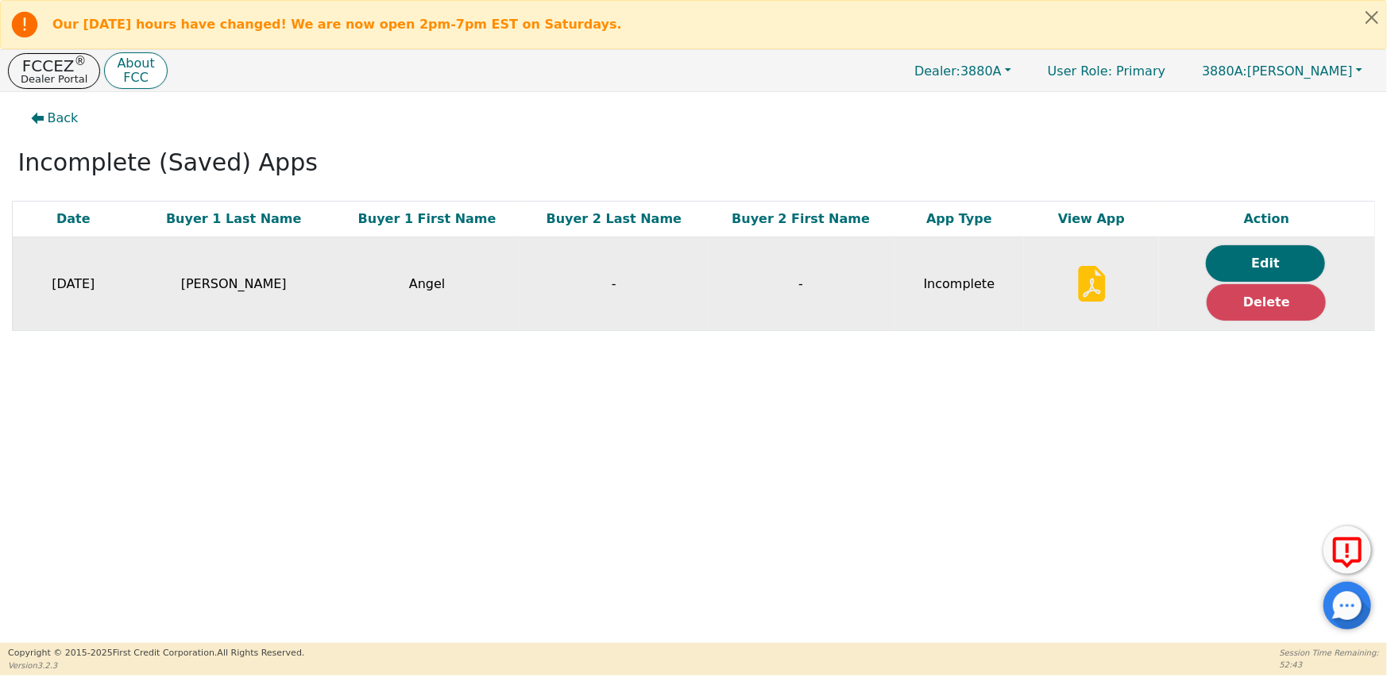
click at [1084, 280] on icon at bounding box center [1091, 284] width 27 height 36
click at [1259, 259] on button "Edit" at bounding box center [1264, 263] width 119 height 37
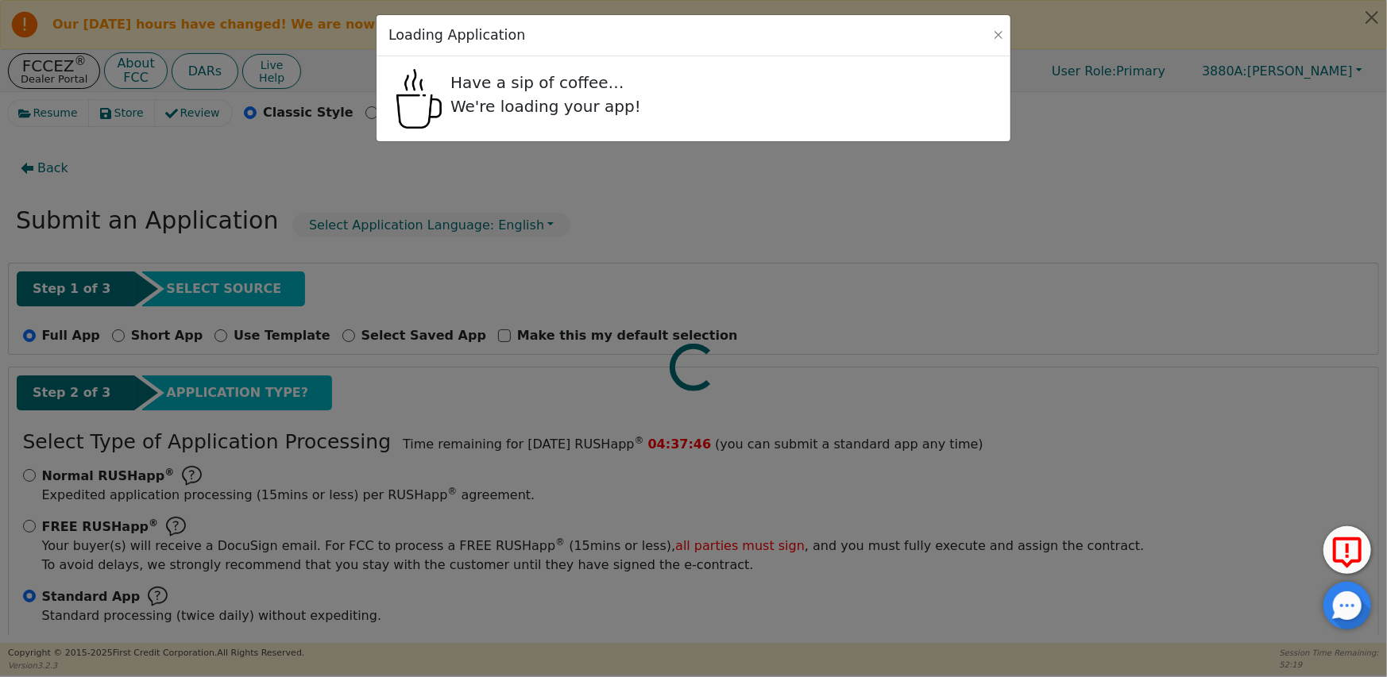
radio input "false"
radio input "true"
select select "GA"
select select "n"
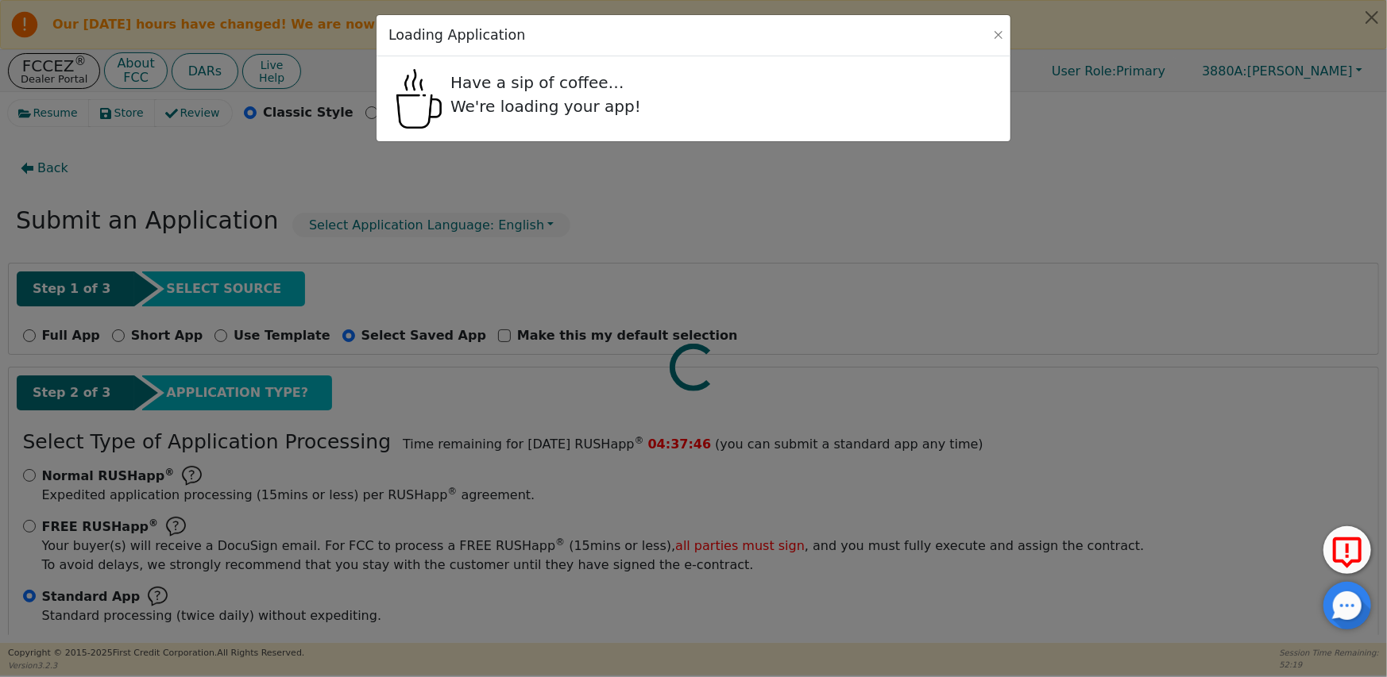
select select "GA"
select select "y"
select select "n"
select select "GA"
select select "Own"
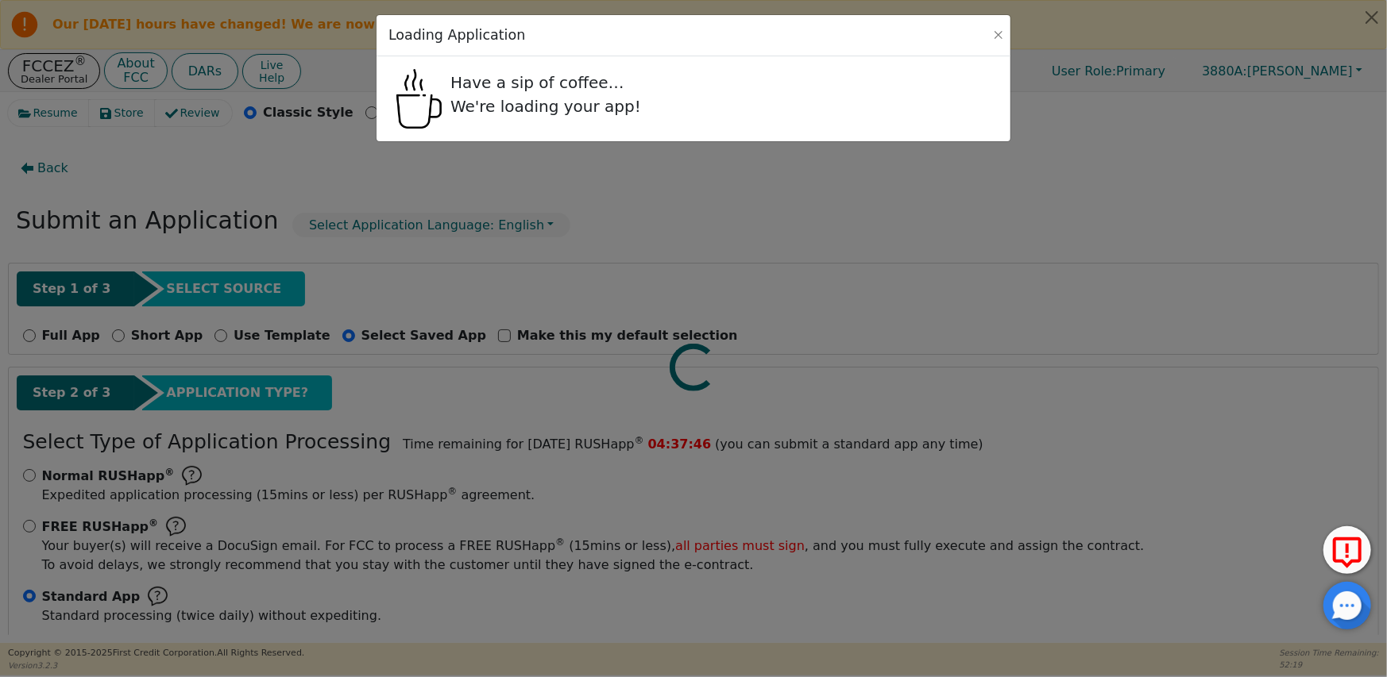
select select "GA"
select select "NEIGHBOR"
select select "COUSIN"
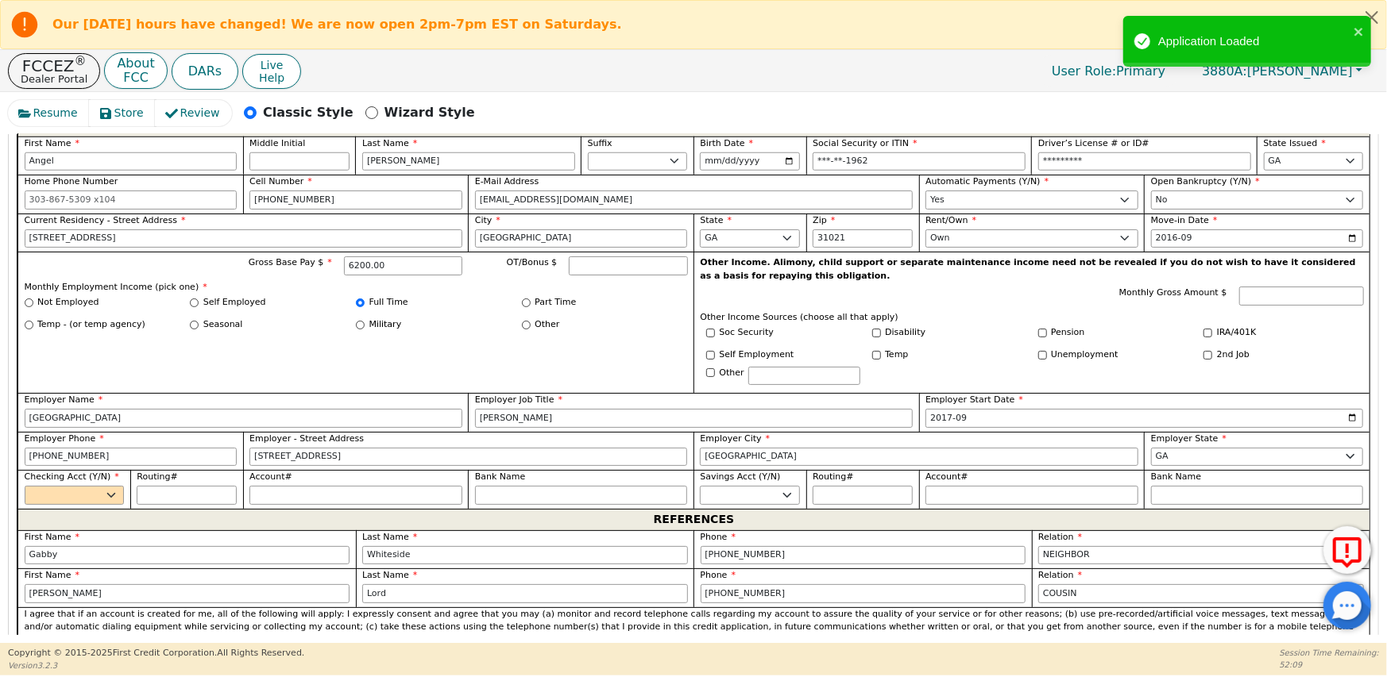
scroll to position [1032, 0]
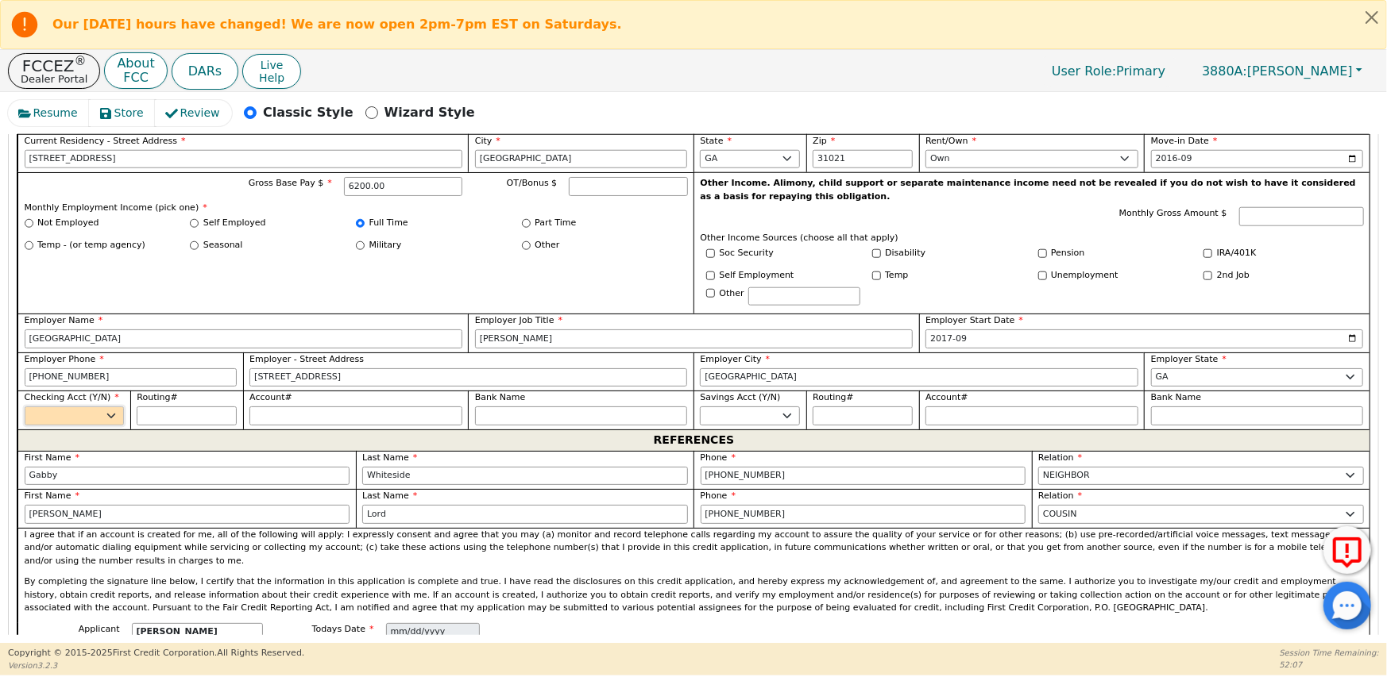
click at [114, 407] on select "Yes No" at bounding box center [75, 416] width 100 height 19
select select "y"
click at [25, 407] on select "Yes No" at bounding box center [75, 416] width 100 height 19
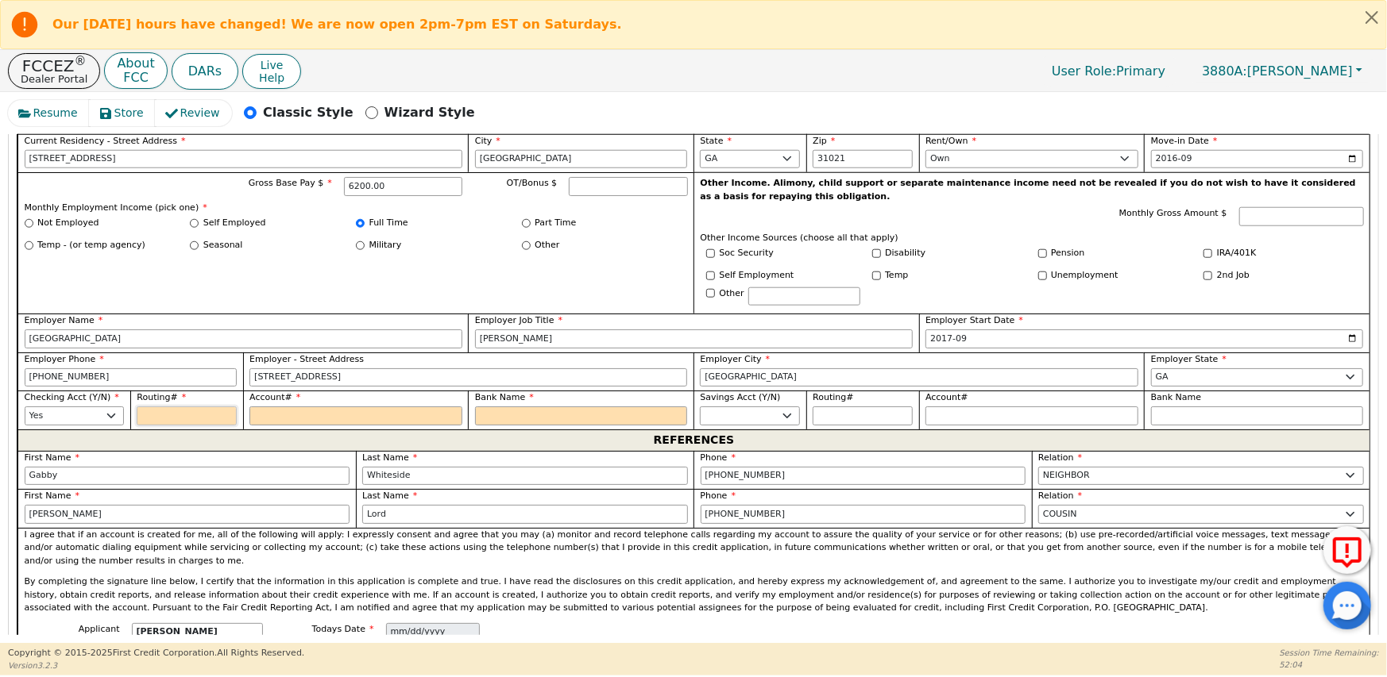
click at [187, 407] on input "Routing#" at bounding box center [187, 416] width 100 height 19
click at [181, 408] on input "Routing#" at bounding box center [187, 416] width 100 height 19
type input "2"
type input "*"
type input "26"
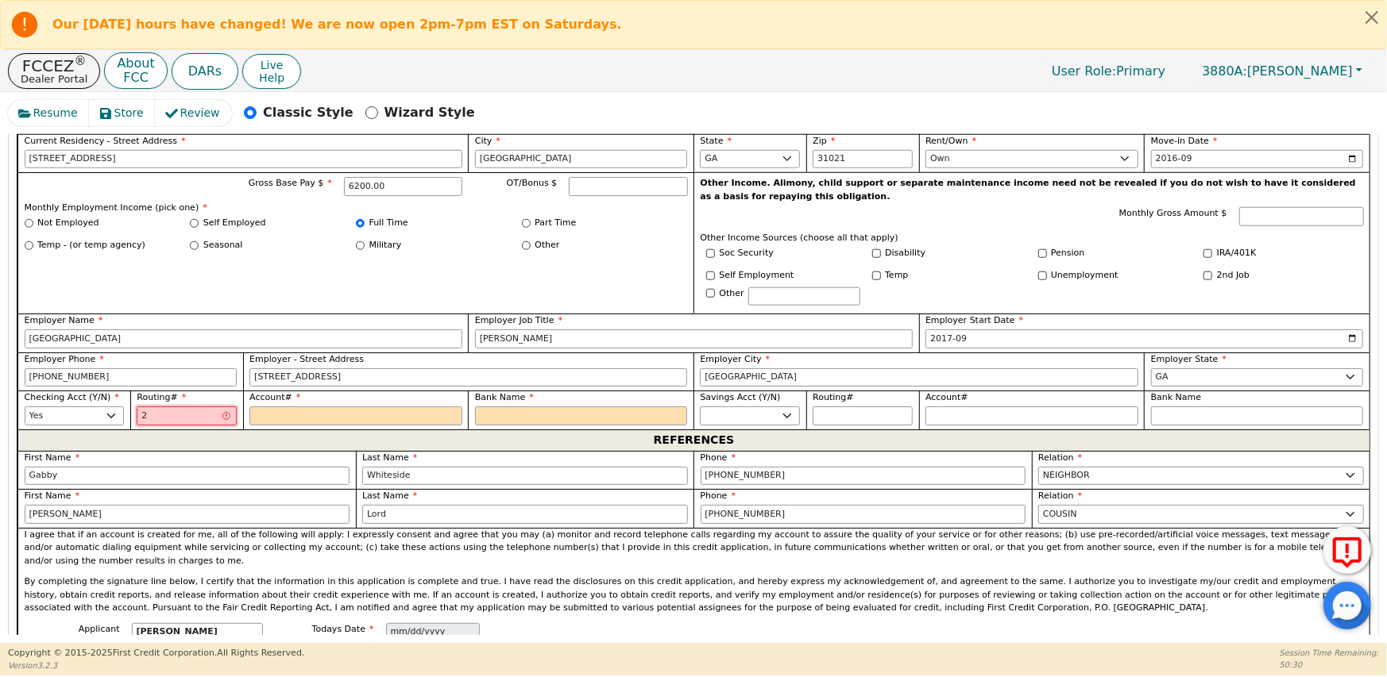
type input "**"
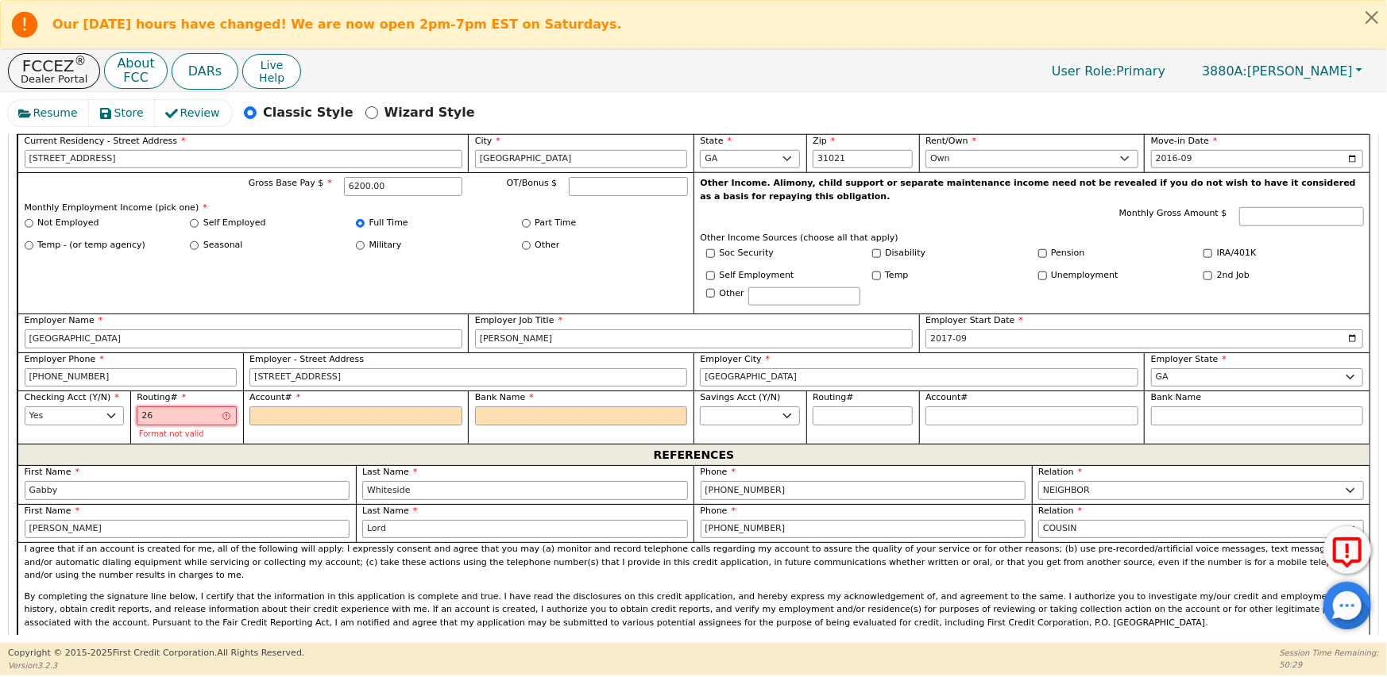
type input "261"
type input "***"
type input "2611"
type input "****"
type input "26117"
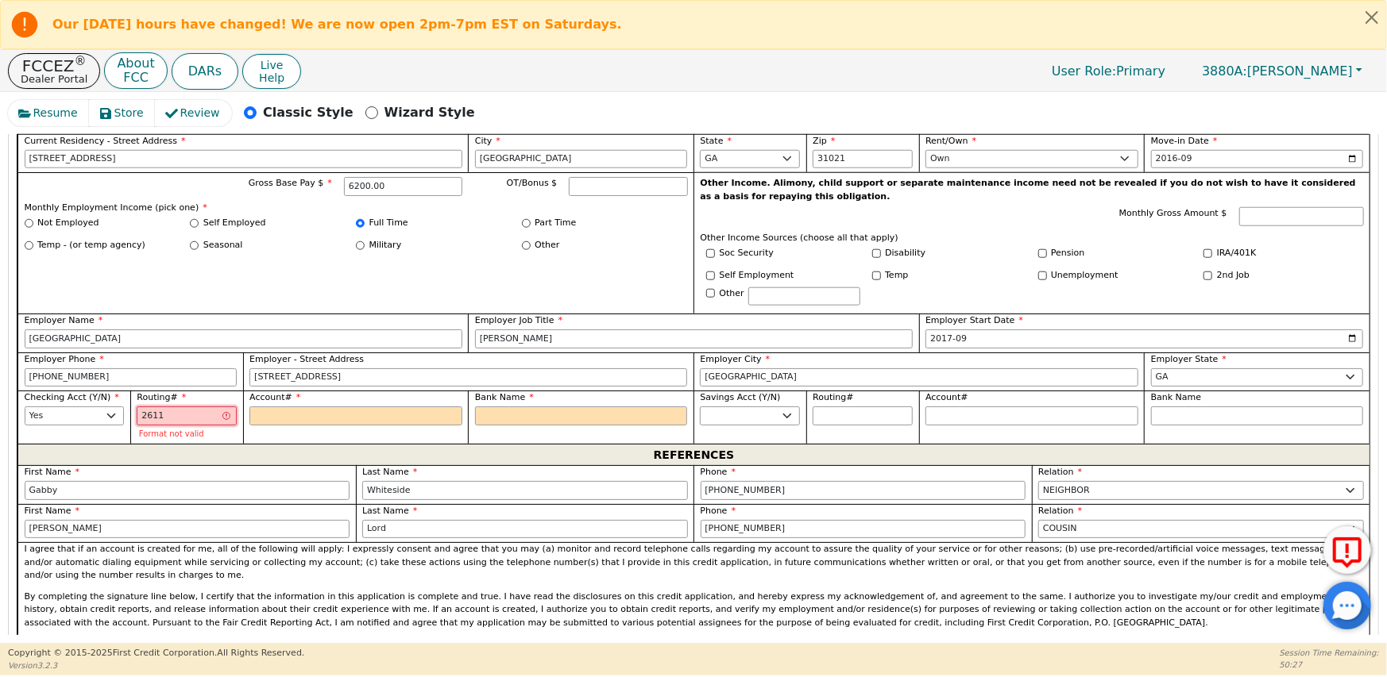
type input "*****"
type input "261171"
type input "******"
type input "2611713"
type input "*******"
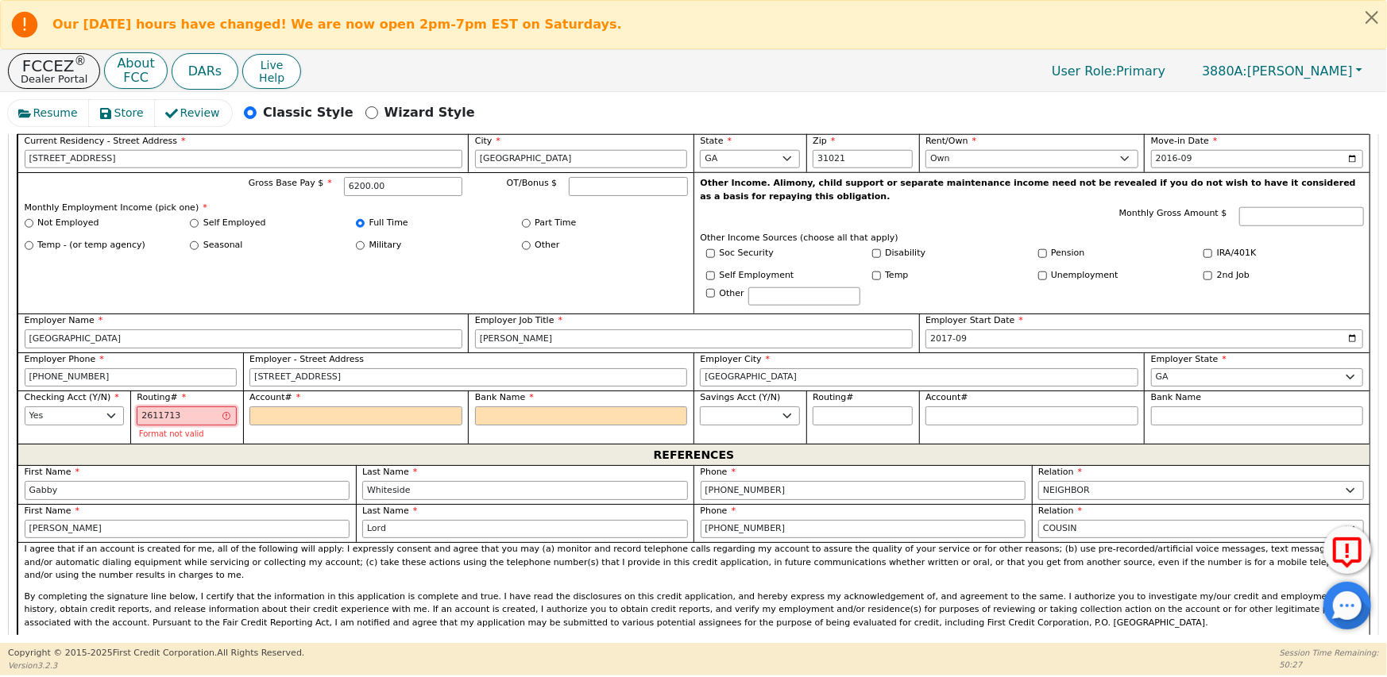
type input "26117130"
type input "********"
type input "261171309"
type input "*********"
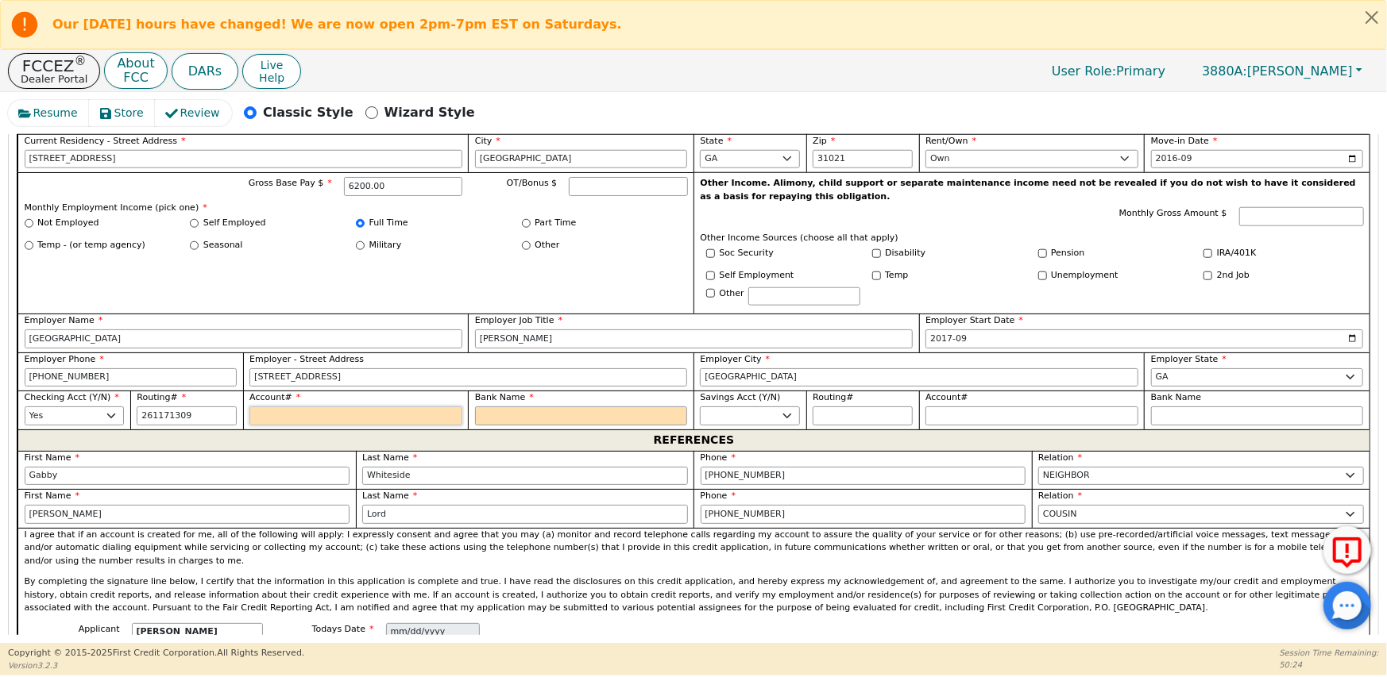
type input "*********"
click at [281, 407] on input "Account#" at bounding box center [355, 416] width 213 height 19
type input "1"
type input "*"
type input "10"
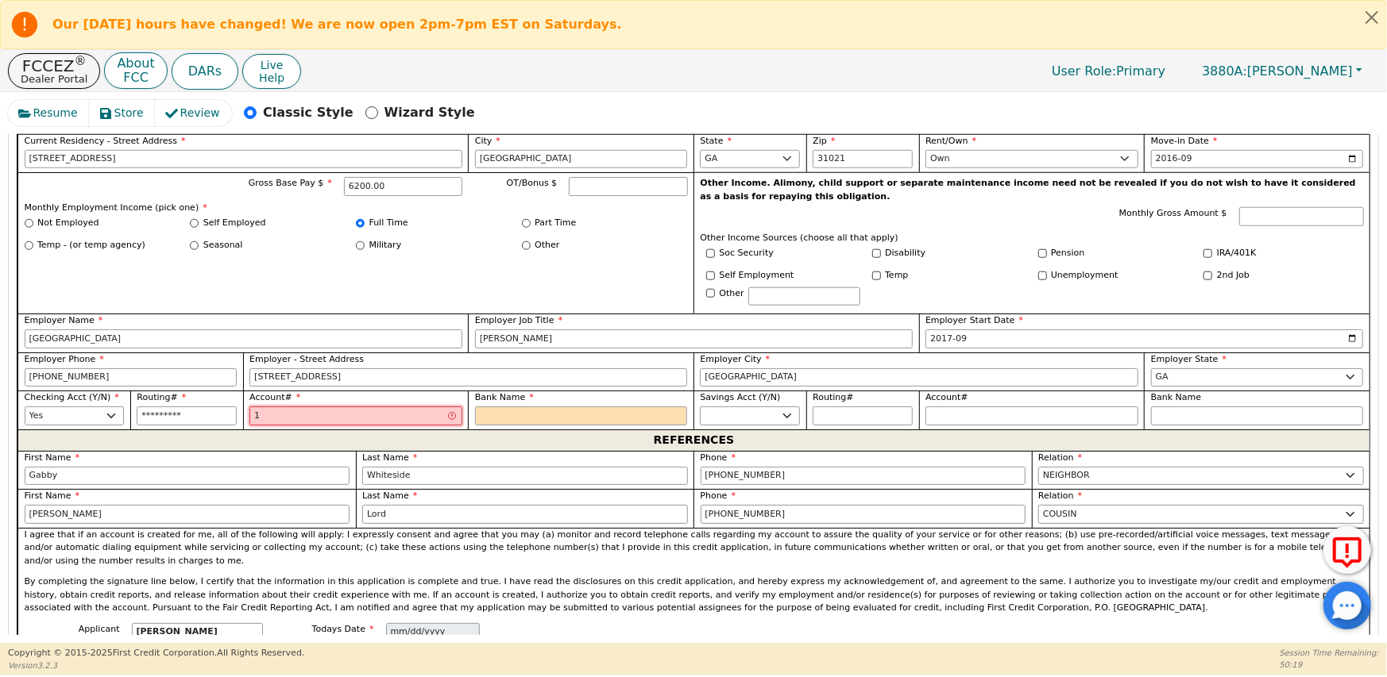
type input "**"
type input "102"
type input "***"
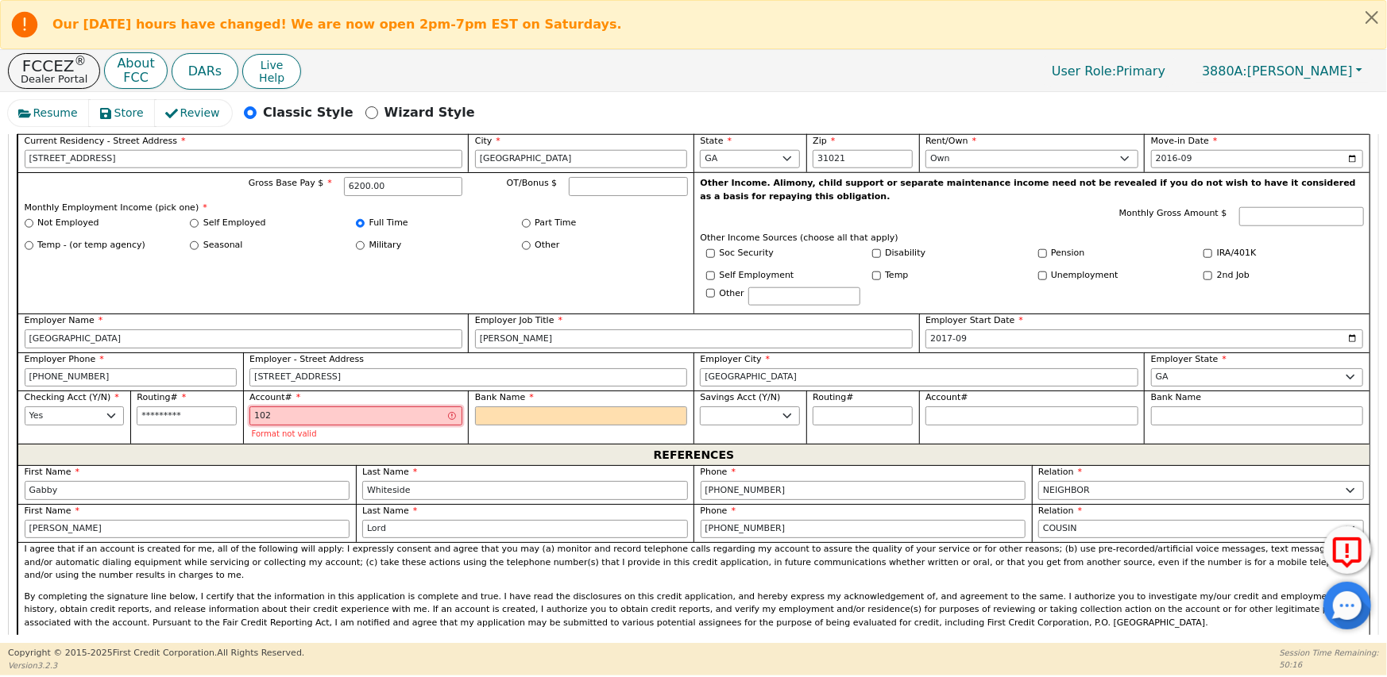
type input "1020"
type input "****"
type input "10200"
type input "*****"
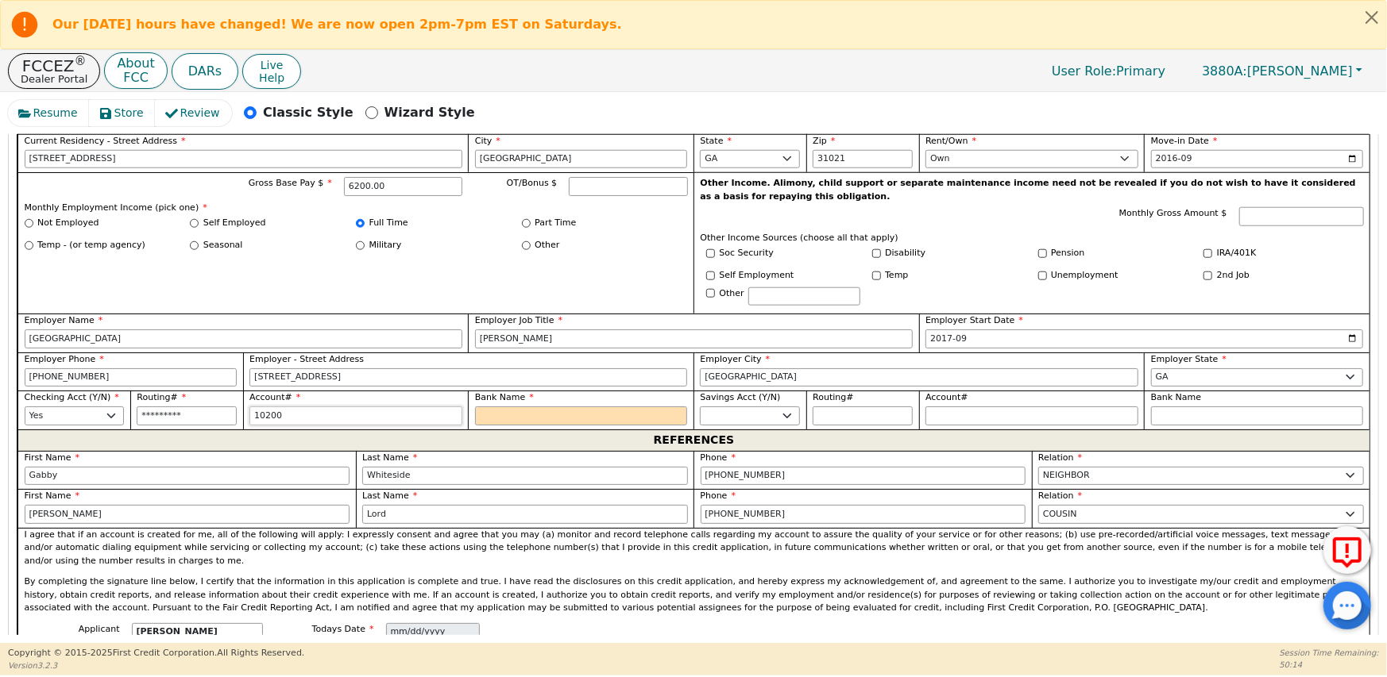
type input "102001"
type input "******"
type input "1020017"
type input "*******"
type input "10200170"
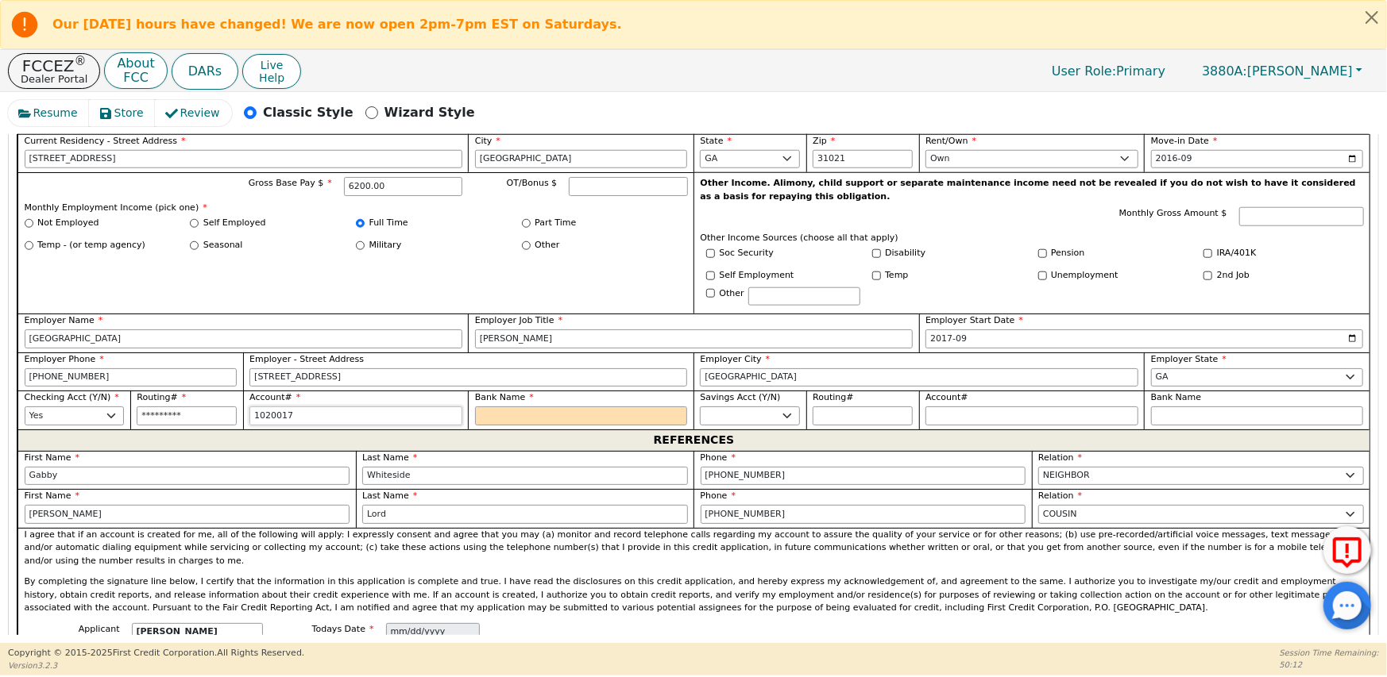
type input "********"
type input "102001704"
type input "*********"
type input "1020017046"
type input "**********"
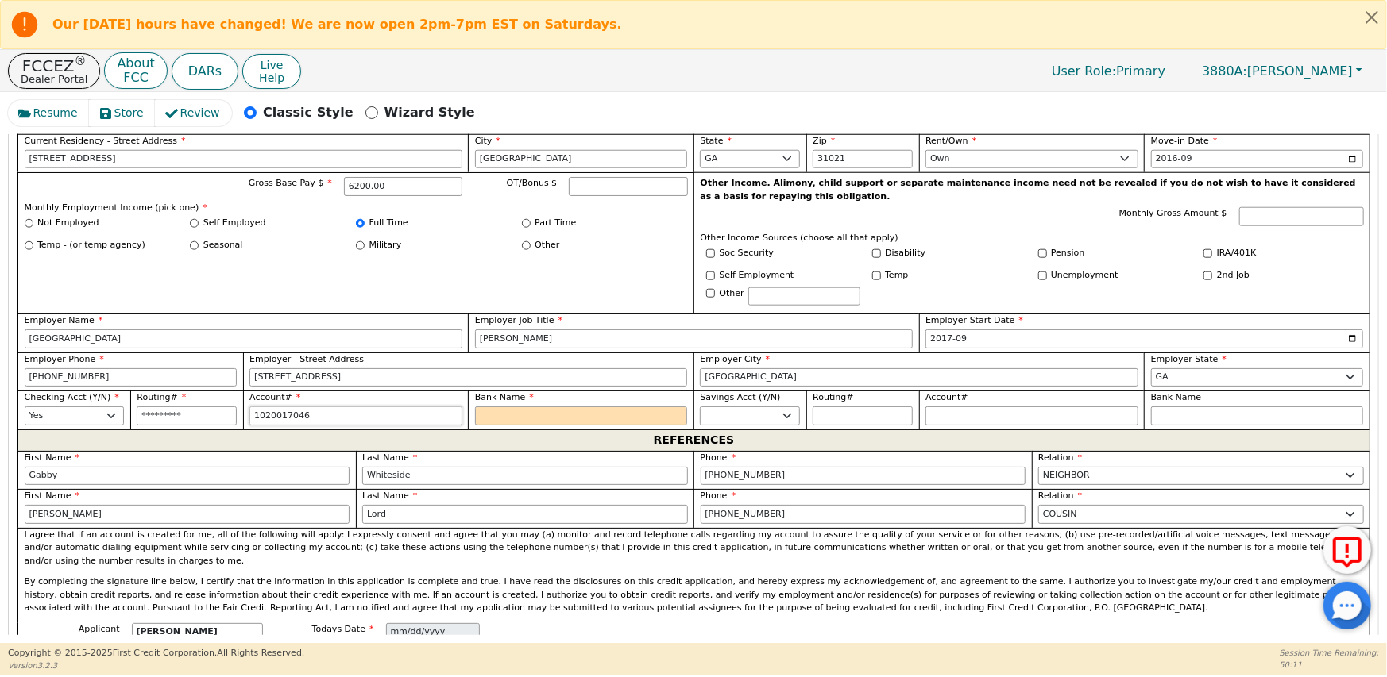
type input "10200170461"
type input "**********"
type input "102001704615"
type input "**********"
type input "1020017046159"
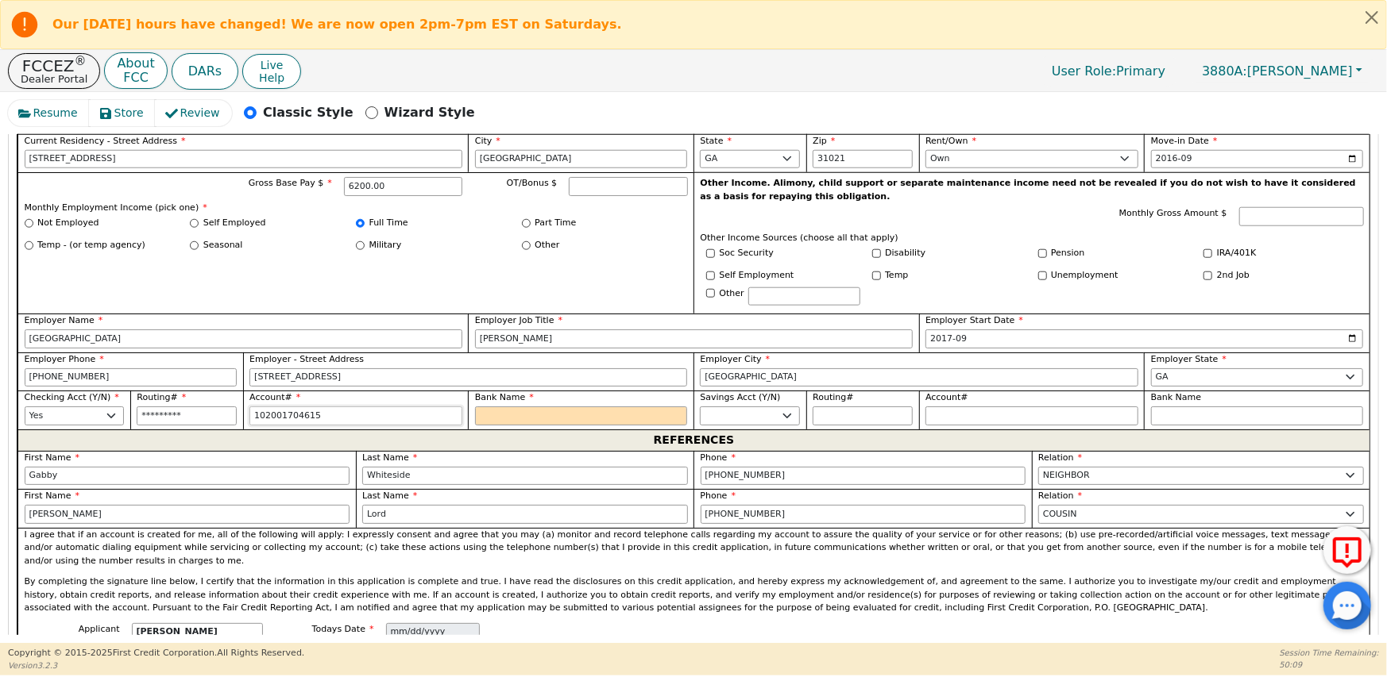
type input "**********"
click at [487, 407] on input "Bank Name" at bounding box center [581, 416] width 213 height 19
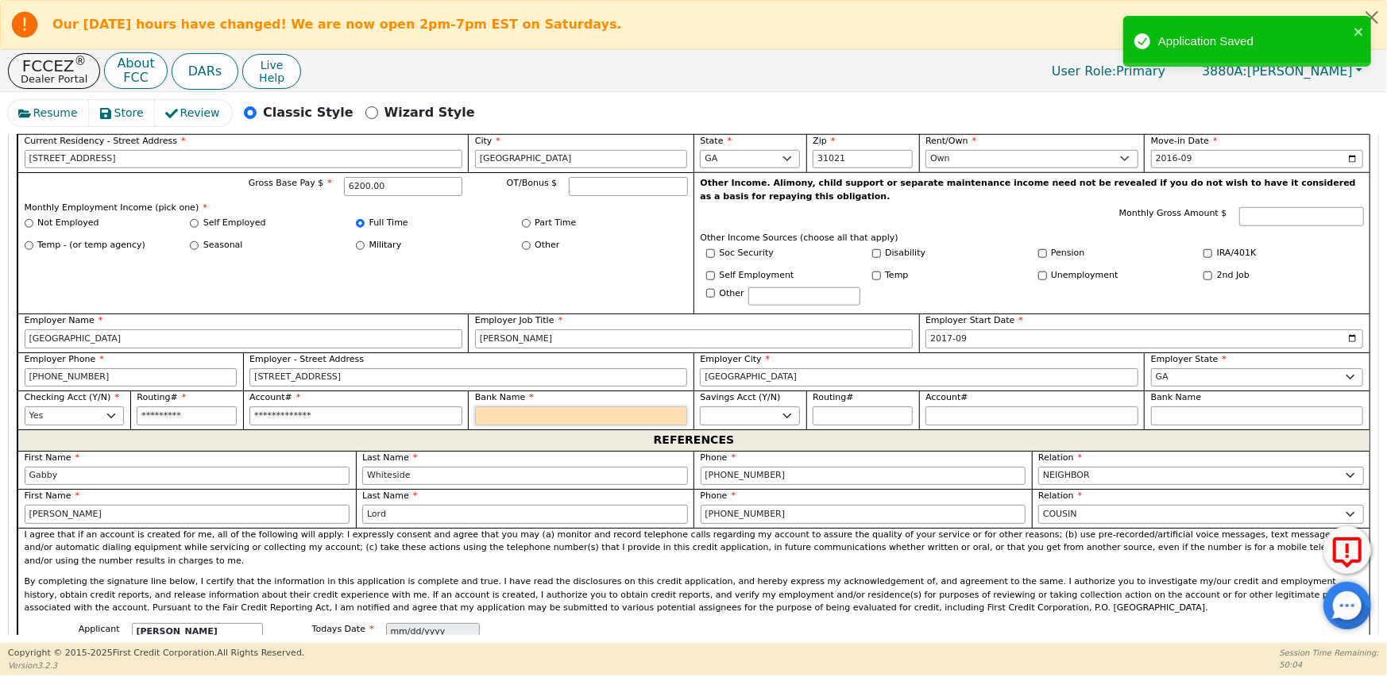
type input "G"
type input "Ge"
type input "Geo"
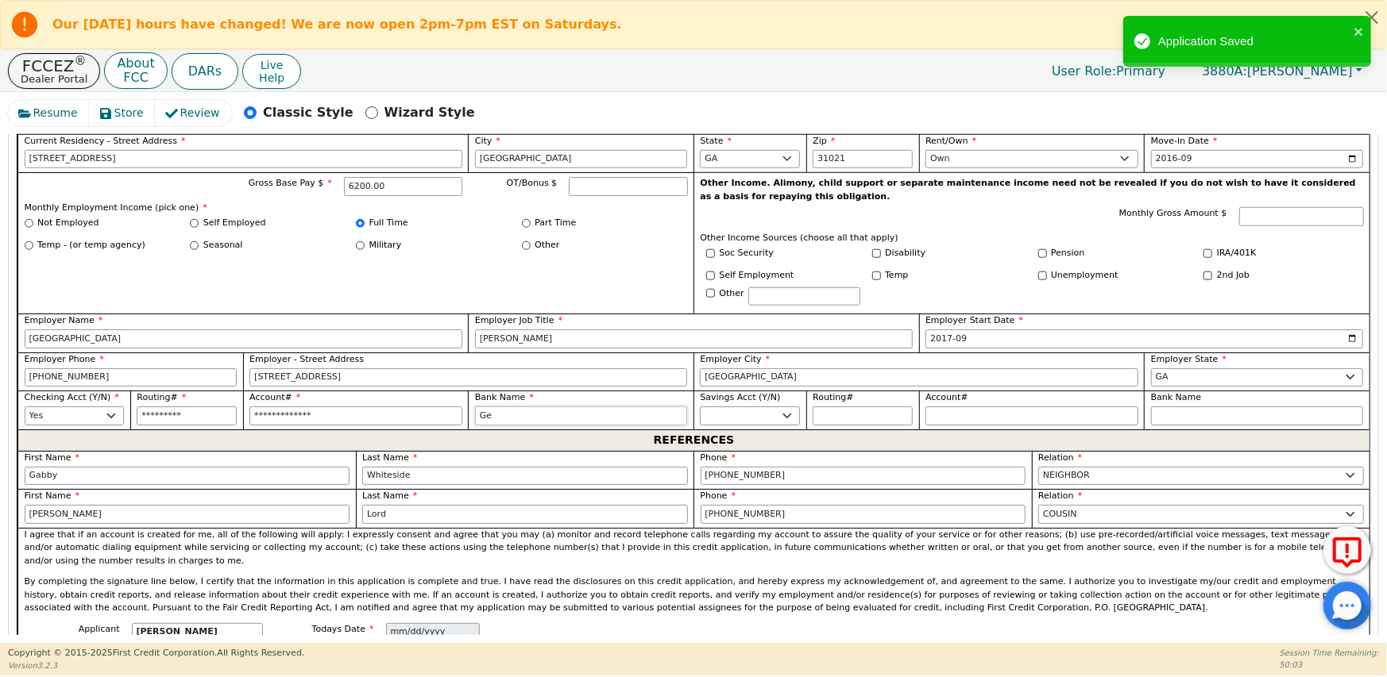
type input "Geo"
type input "Geor"
type input "Georg"
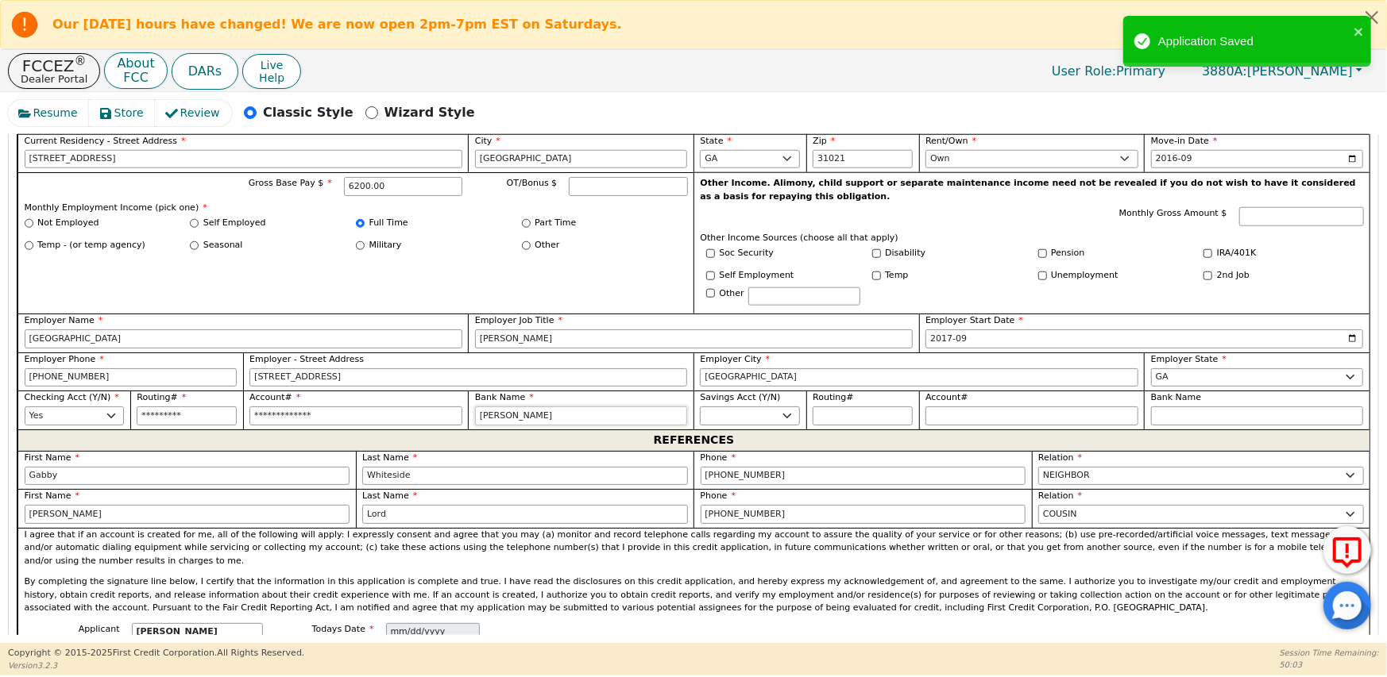
type input "Georgi"
type input "Georgia"
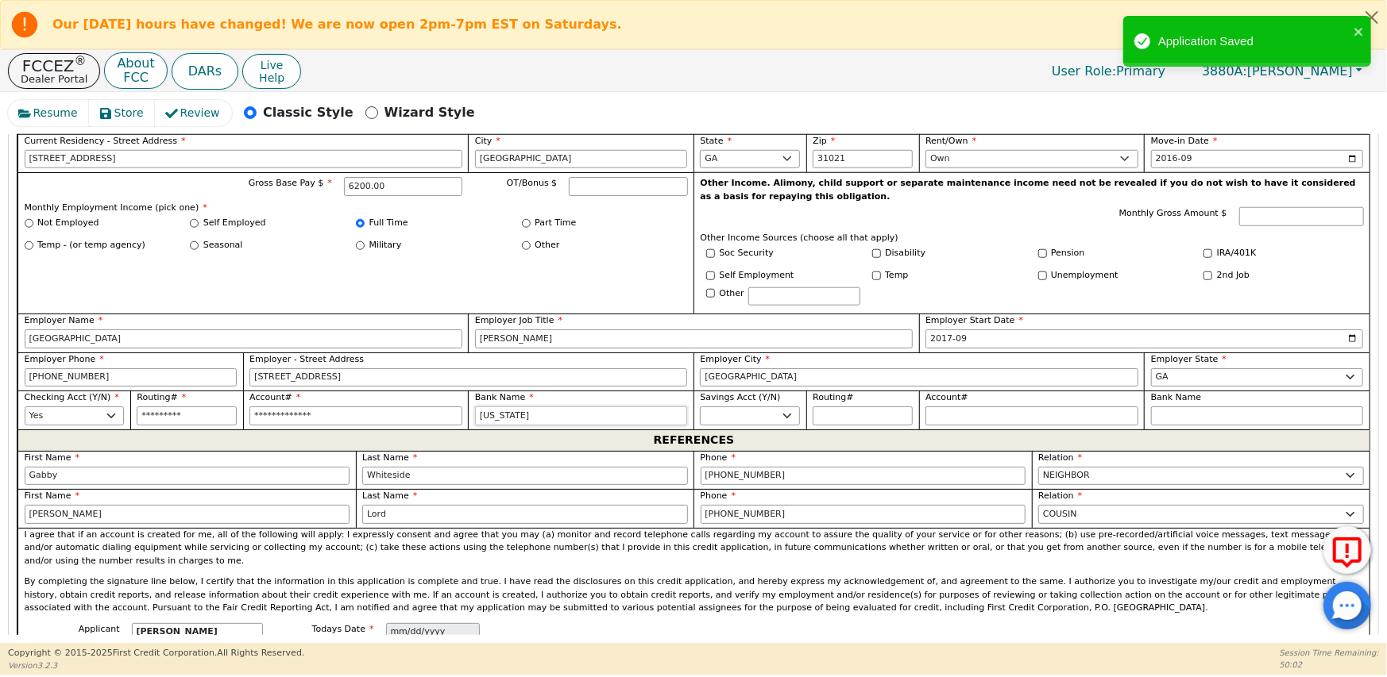
type input "Georgia"
type input "Georgia U"
type input "Georgia Un"
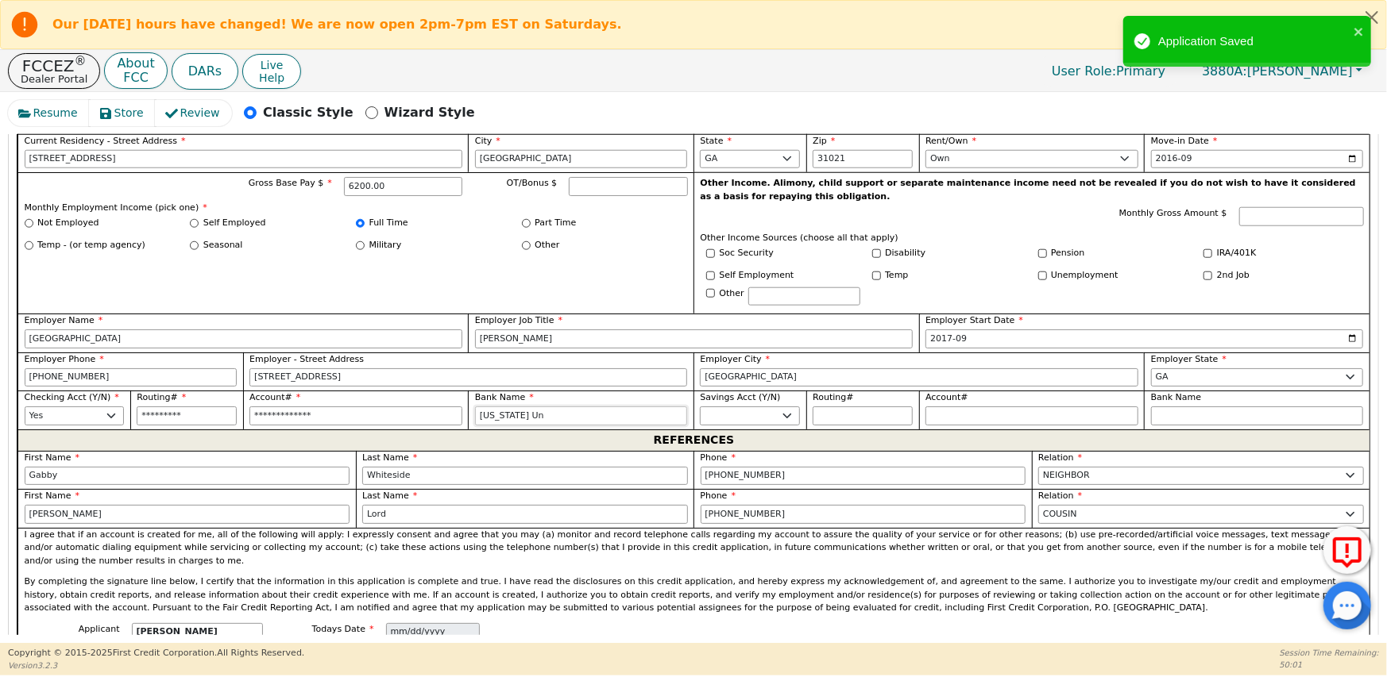
type input "Georgia Uni"
type input "Georgia Unit"
type input "Georgia Unite"
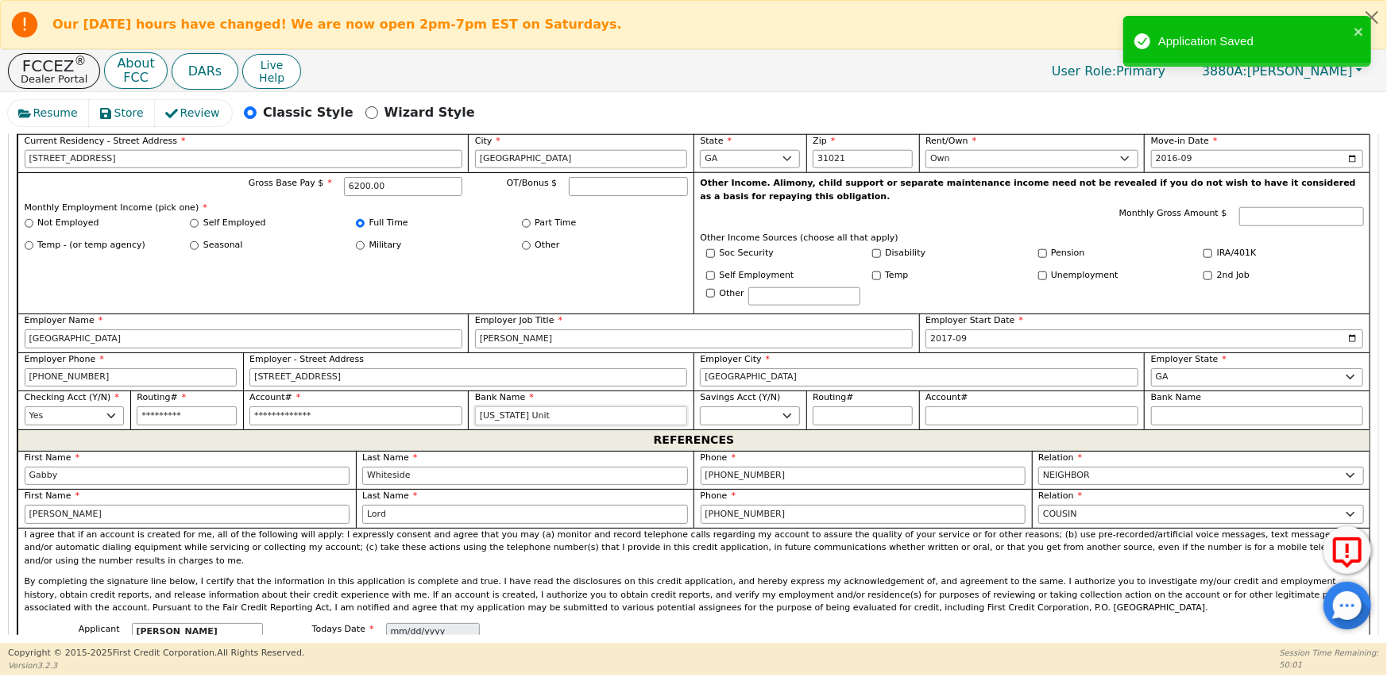
type input "Georgia Unite"
type input "Georgia United"
click at [712, 407] on select "Yes No" at bounding box center [750, 416] width 100 height 19
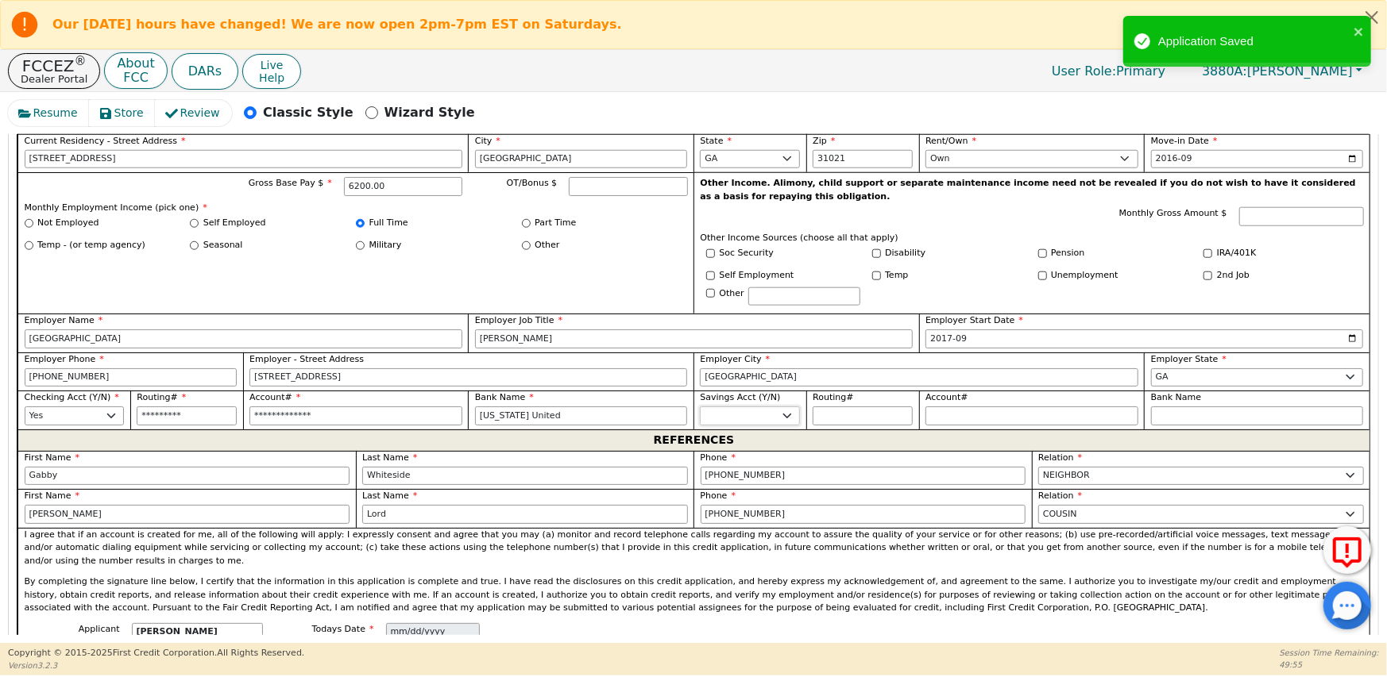
select select "n"
click at [700, 407] on select "Yes No" at bounding box center [750, 416] width 100 height 19
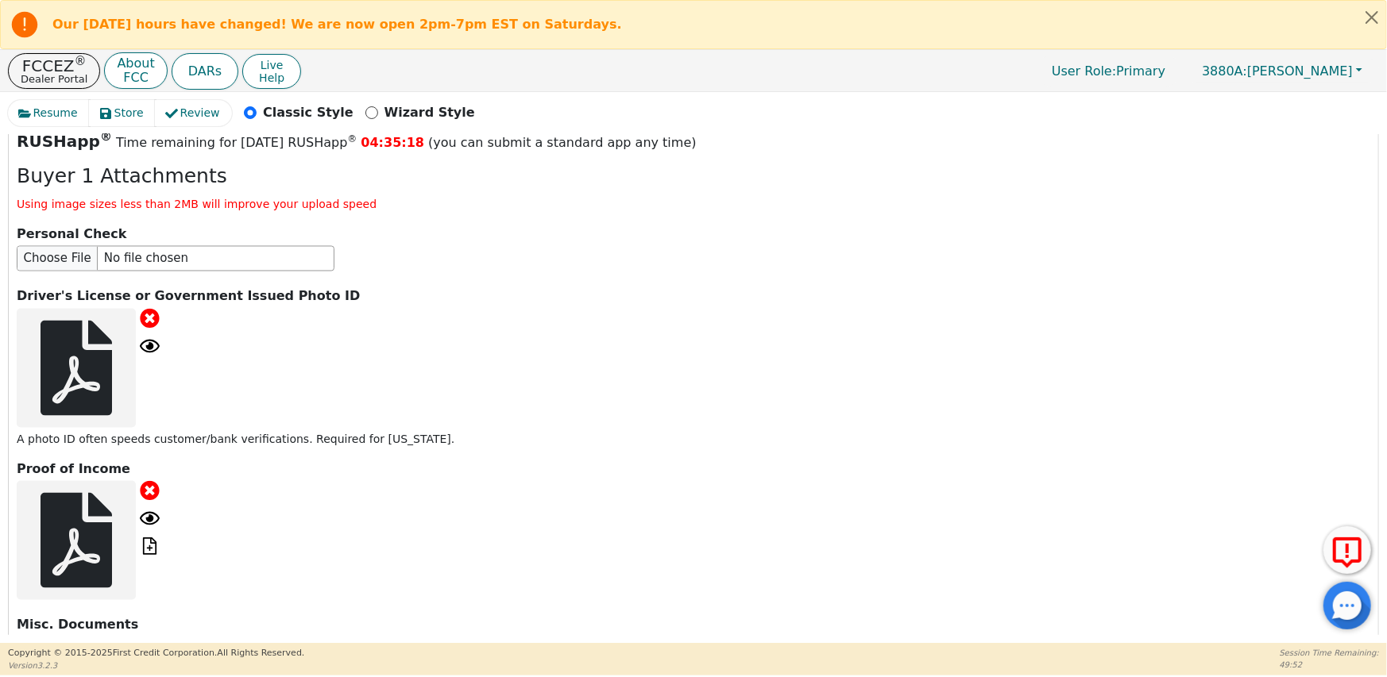
scroll to position [1826, 0]
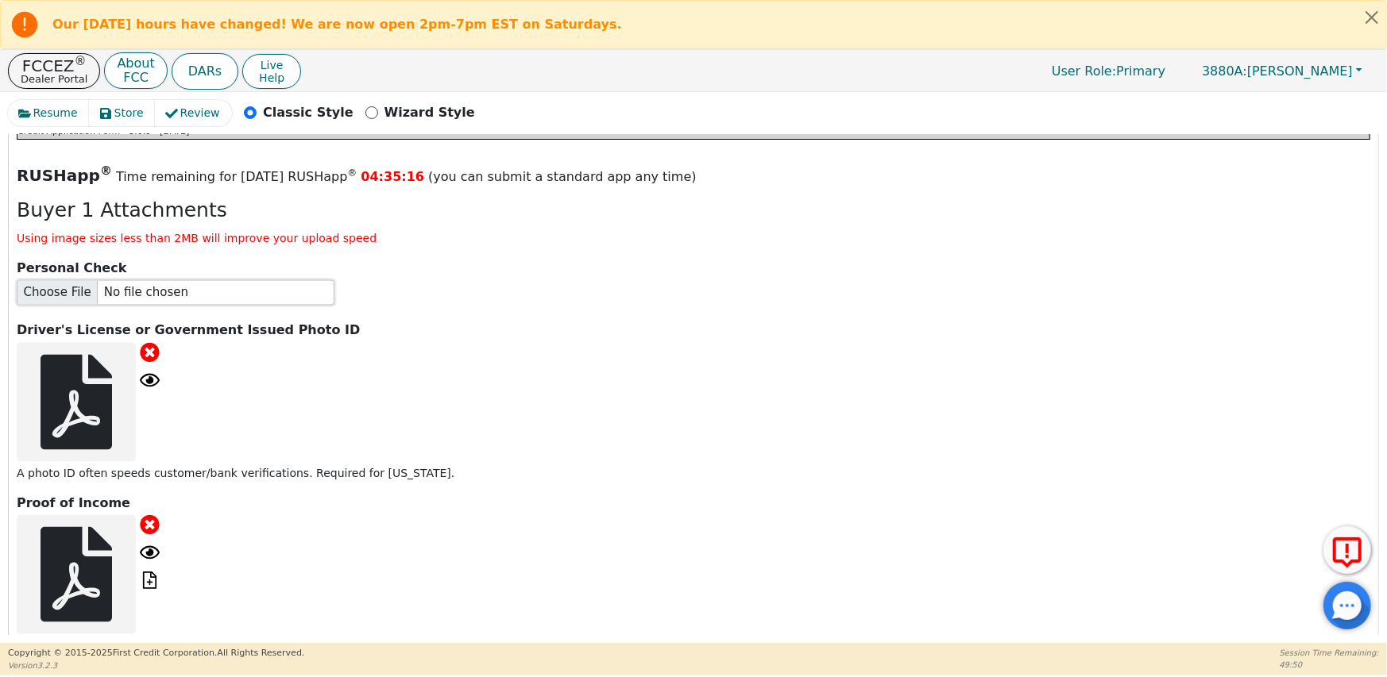
click at [150, 280] on input "file" at bounding box center [176, 292] width 318 height 25
type input "C:\fakepath\A Giddens bank info.pdf"
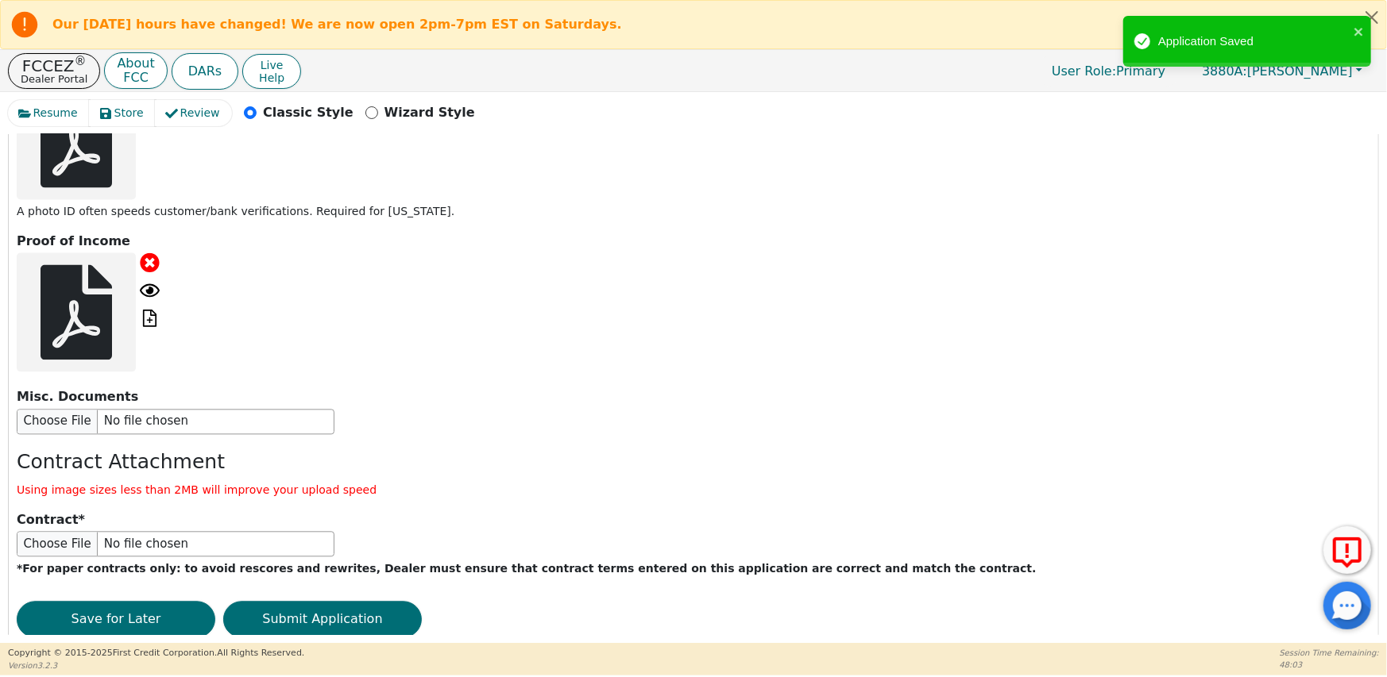
scroll to position [2185, 0]
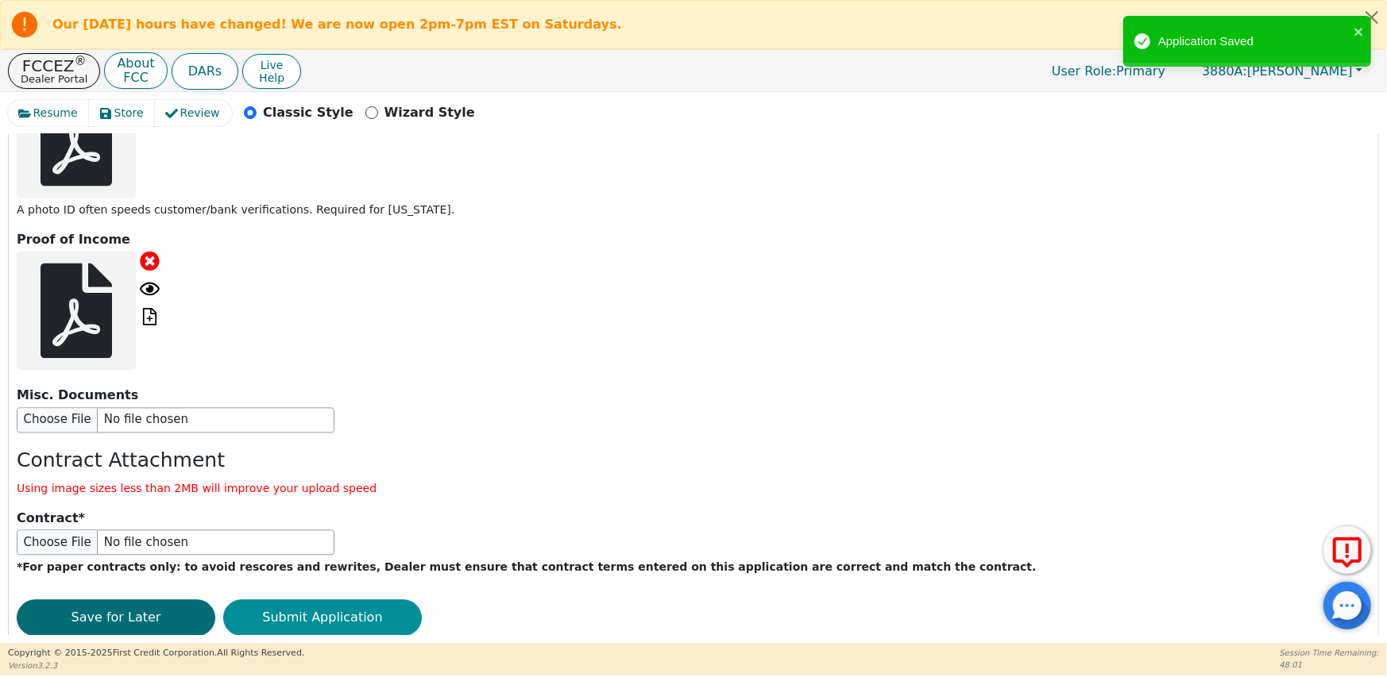
click at [296, 600] on button "Submit Application" at bounding box center [322, 618] width 199 height 37
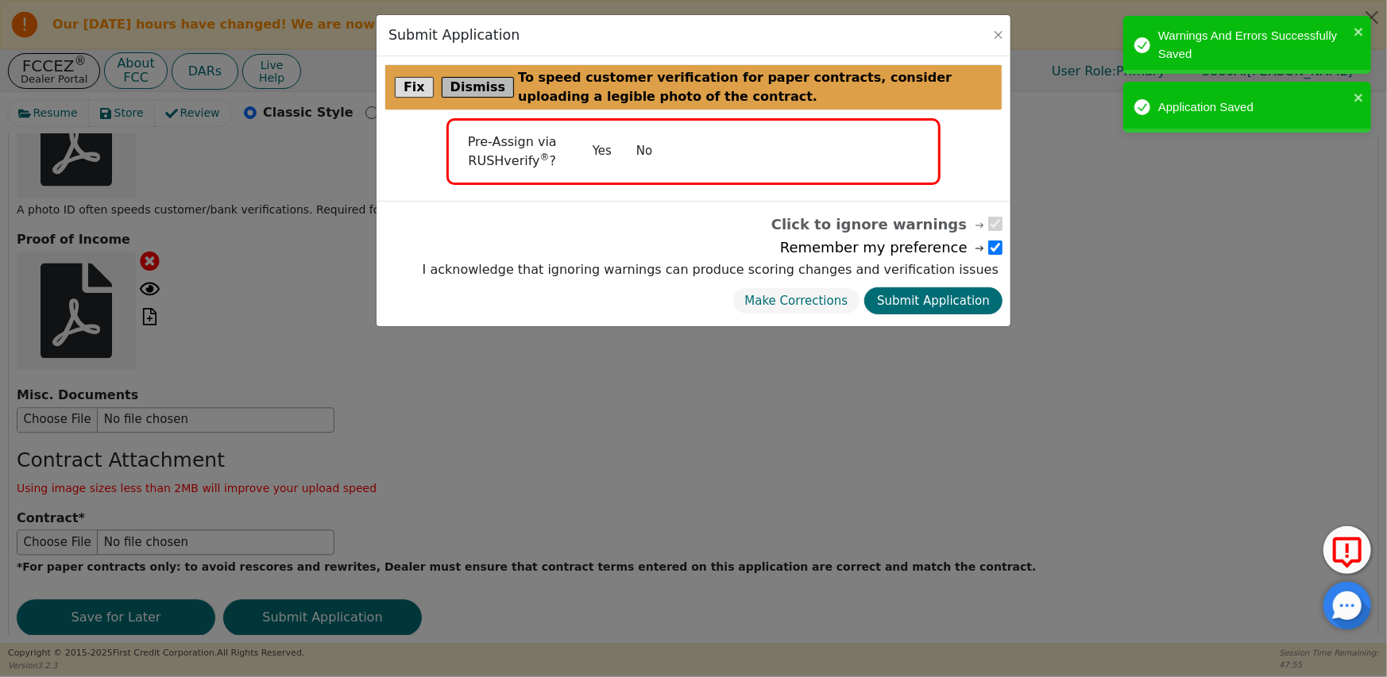
click at [462, 81] on button "Dismiss" at bounding box center [478, 87] width 73 height 21
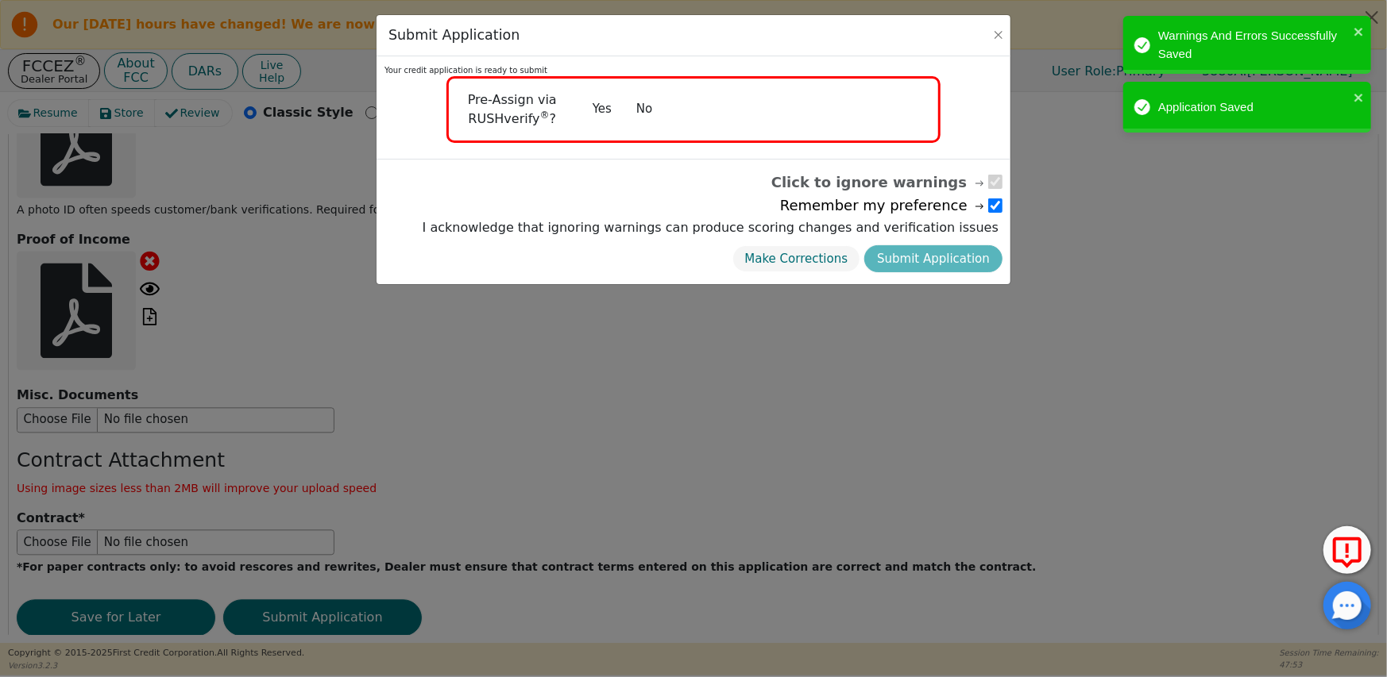
click at [645, 116] on button "No" at bounding box center [643, 109] width 41 height 28
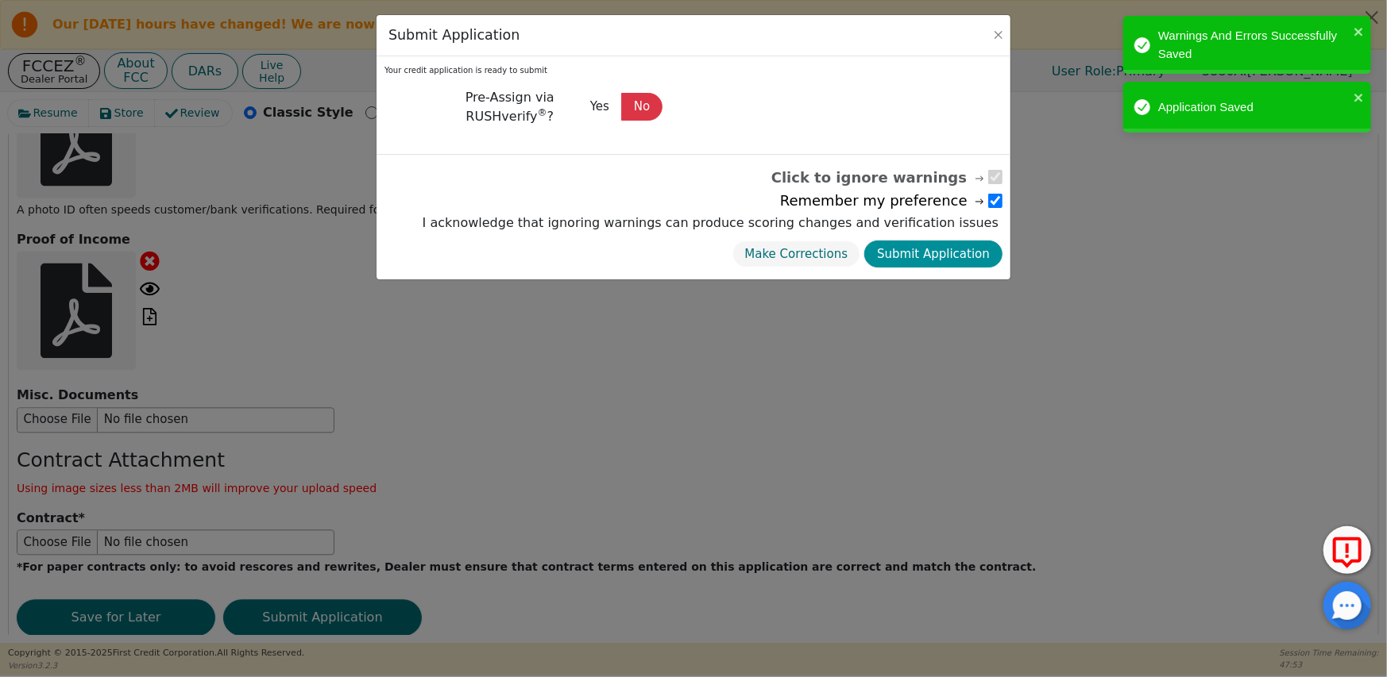
click at [940, 252] on button "Submit Application" at bounding box center [933, 255] width 138 height 28
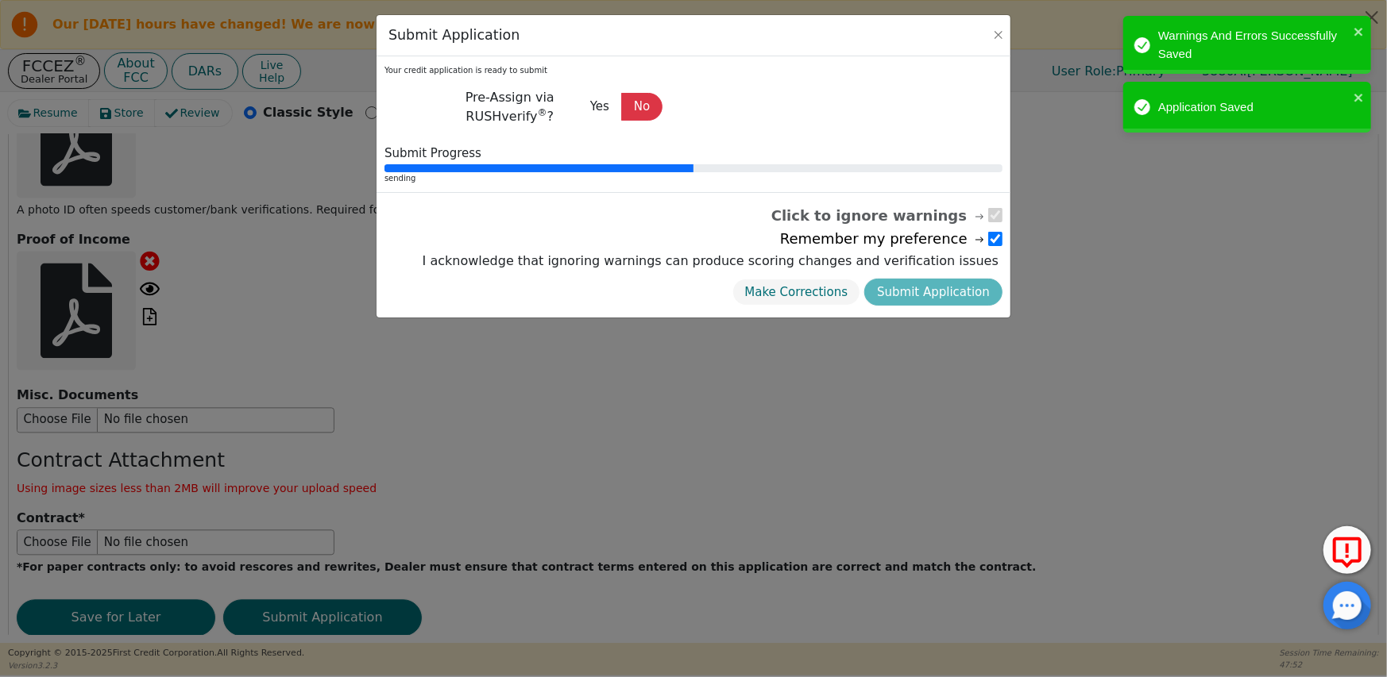
radio input "false"
